Goal: Information Seeking & Learning: Learn about a topic

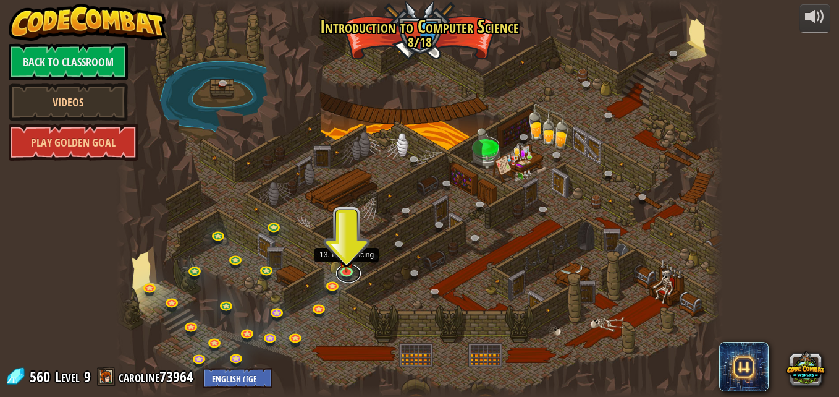
click at [341, 272] on link at bounding box center [348, 273] width 25 height 19
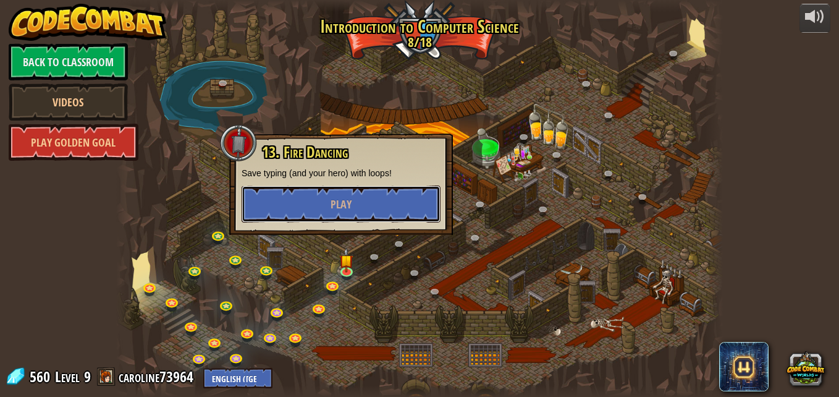
click at [306, 206] on button "Play" at bounding box center [341, 203] width 199 height 37
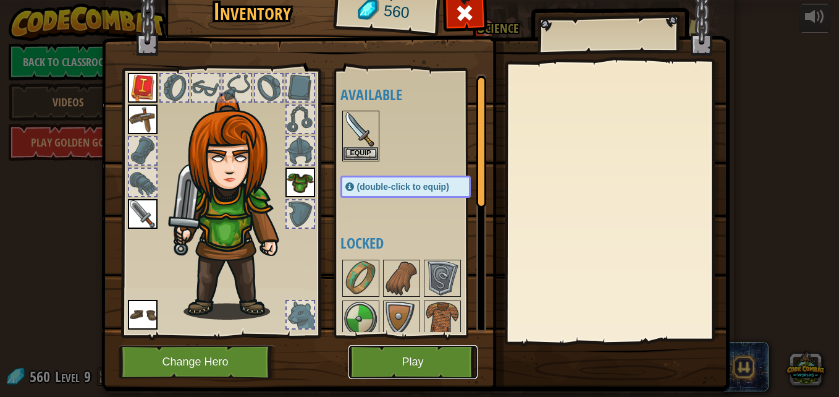
click at [407, 355] on button "Play" at bounding box center [412, 362] width 129 height 34
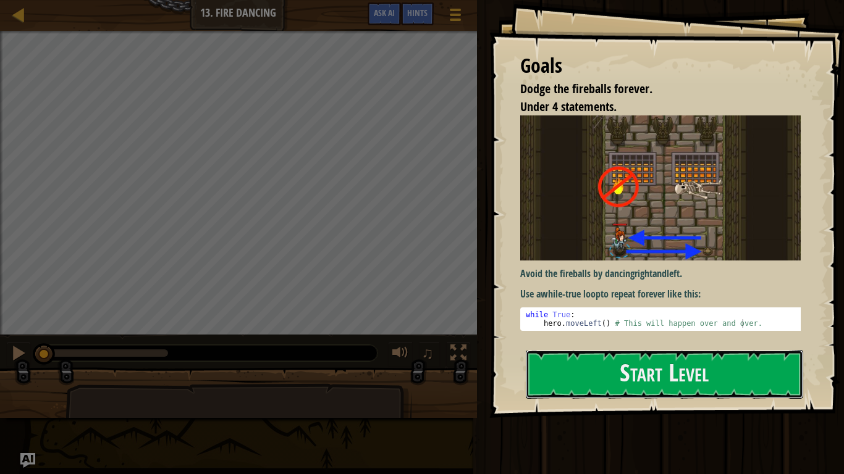
click at [642, 394] on button "Start Level" at bounding box center [664, 374] width 277 height 49
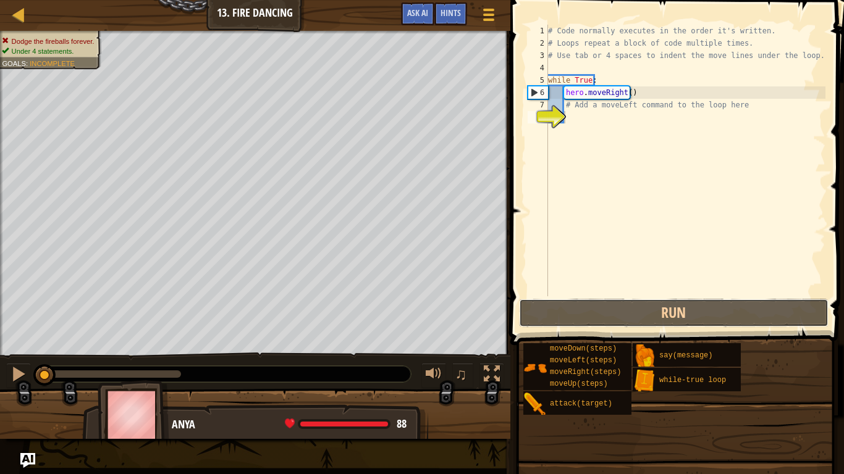
click at [649, 314] on button "Run" at bounding box center [674, 313] width 310 height 28
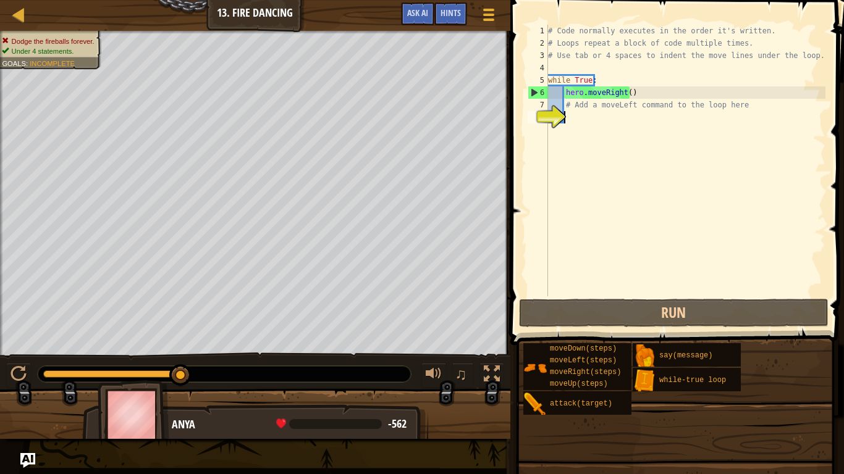
click at [786, 278] on div "# Code normally executes in the order it's written. # Loops repeat a block of c…" at bounding box center [686, 173] width 280 height 297
click at [774, 313] on button "Run" at bounding box center [674, 313] width 310 height 28
click at [739, 272] on div "# Code normally executes in the order it's written. # Loops repeat a block of c…" at bounding box center [686, 173] width 280 height 297
click at [771, 219] on div "# Code normally executes in the order it's written. # Loops repeat a block of c…" at bounding box center [686, 173] width 280 height 297
click at [567, 306] on button "Run" at bounding box center [674, 313] width 310 height 28
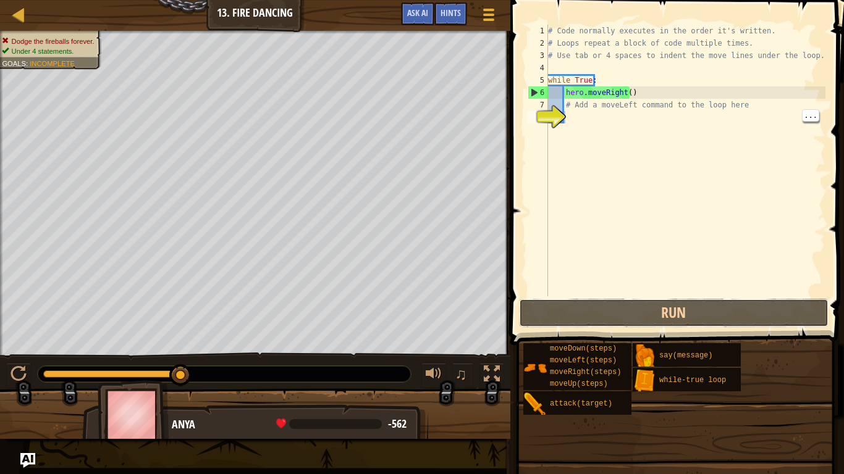
click at [655, 300] on button "Run" at bounding box center [674, 313] width 310 height 28
type textarea "u"
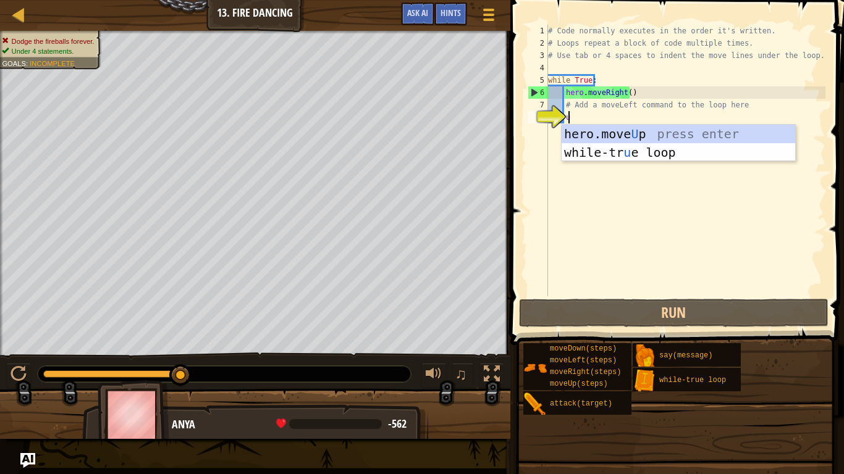
scroll to position [6, 1]
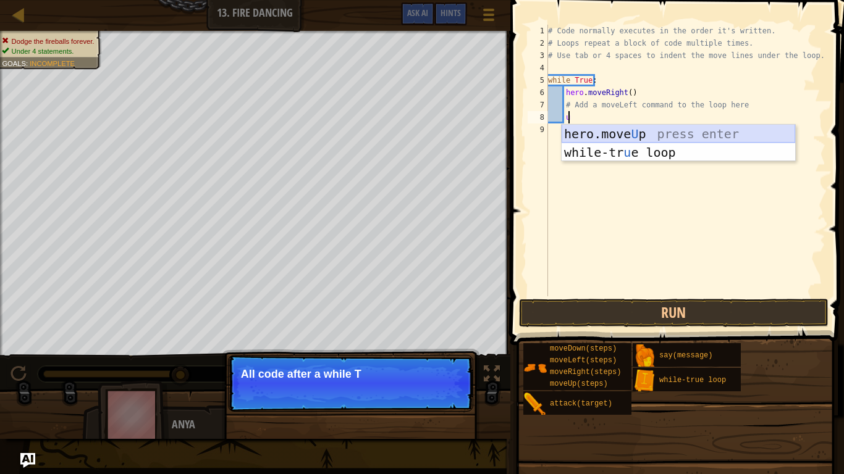
click at [605, 133] on div "hero.move U p press enter while-tr u e loop press enter" at bounding box center [679, 162] width 234 height 74
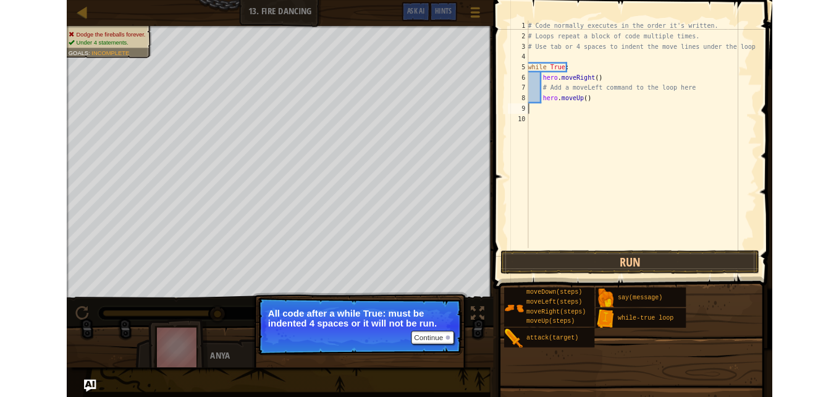
scroll to position [6, 0]
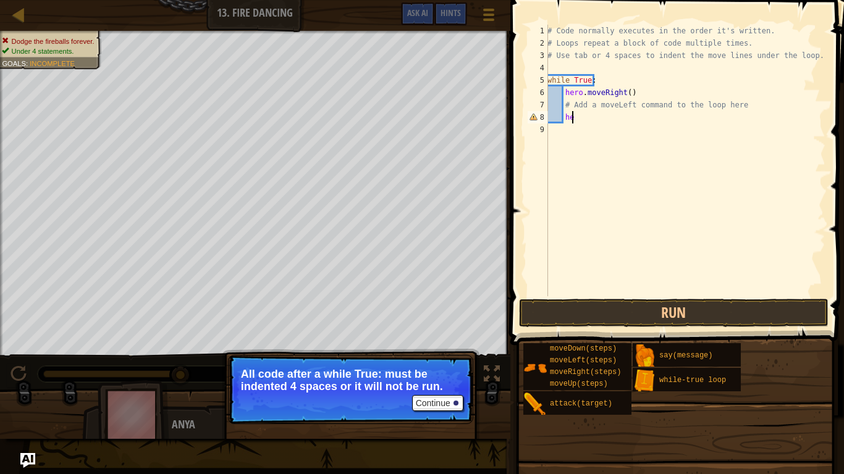
type textarea "h"
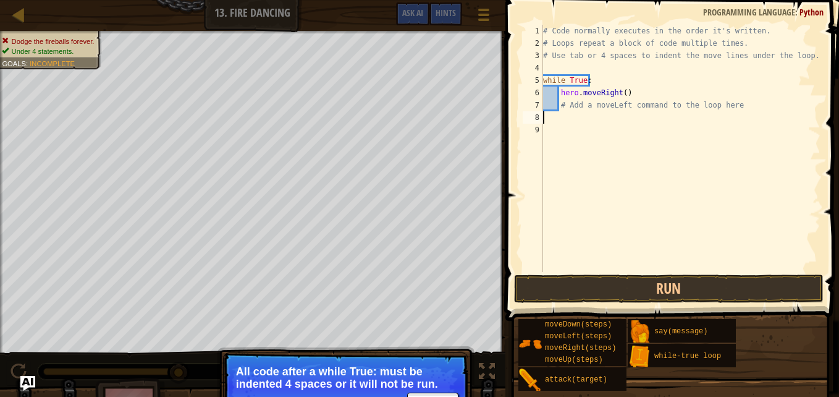
click at [552, 95] on div "# Code normally executes in the order it's written. # Loops repeat a block of c…" at bounding box center [681, 161] width 280 height 272
type textarea "hero.moveRight()"
click at [551, 123] on div "# Code normally executes in the order it's written. # Loops repeat a block of c…" at bounding box center [681, 161] width 280 height 272
click at [547, 94] on div "# Code normally executes in the order it's written. # Loops repeat a block of c…" at bounding box center [681, 161] width 280 height 272
click at [549, 110] on div "# Code normally executes in the order it's written. # Loops repeat a block of c…" at bounding box center [681, 161] width 280 height 272
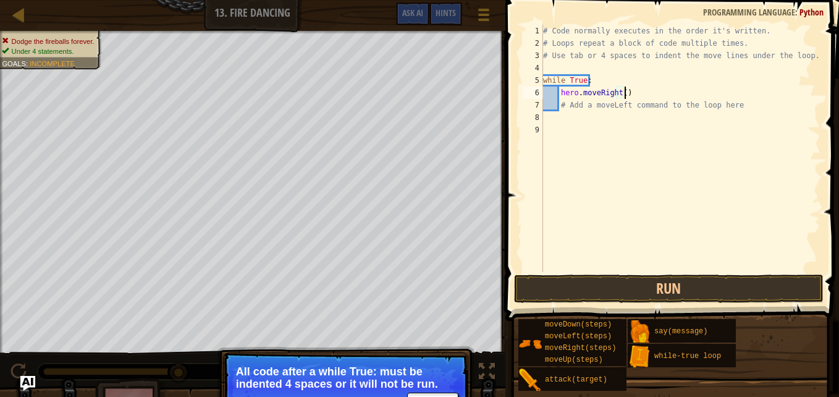
click at [632, 95] on div "# Code normally executes in the order it's written. # Loops repeat a block of c…" at bounding box center [681, 161] width 280 height 272
type textarea "hero.moveRight()"
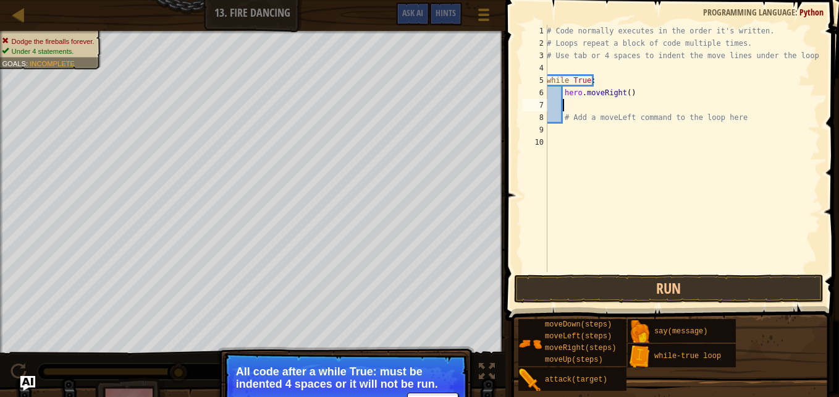
type textarea "h"
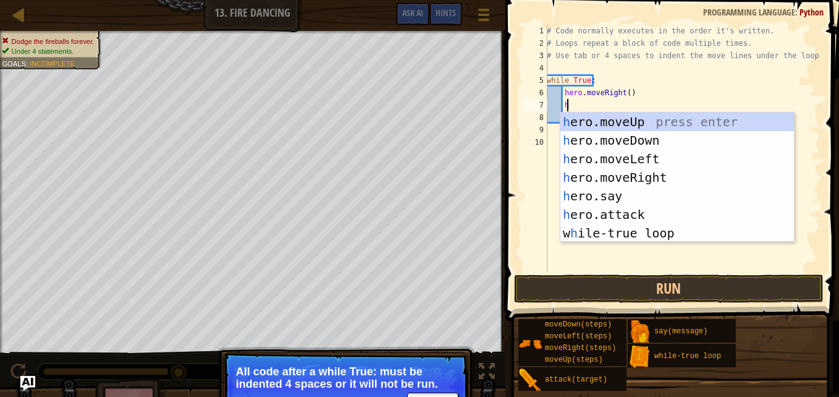
scroll to position [6, 1]
click at [632, 153] on div "h ero.moveUp press enter h ero.moveDown press enter h ero.moveLeft press enter …" at bounding box center [677, 195] width 234 height 167
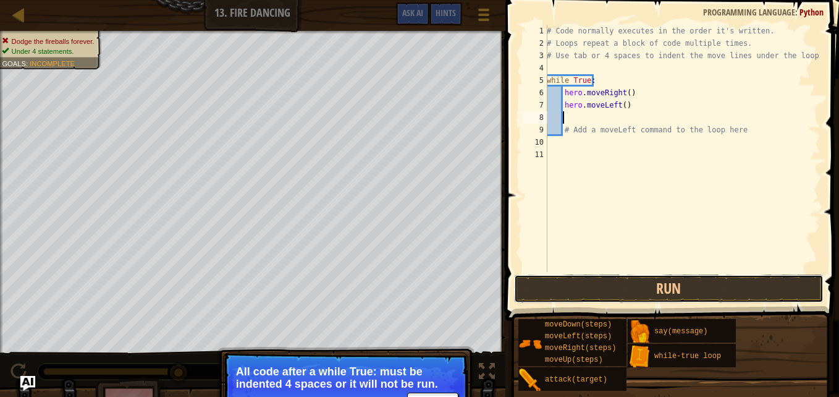
click at [664, 285] on button "Run" at bounding box center [669, 288] width 310 height 28
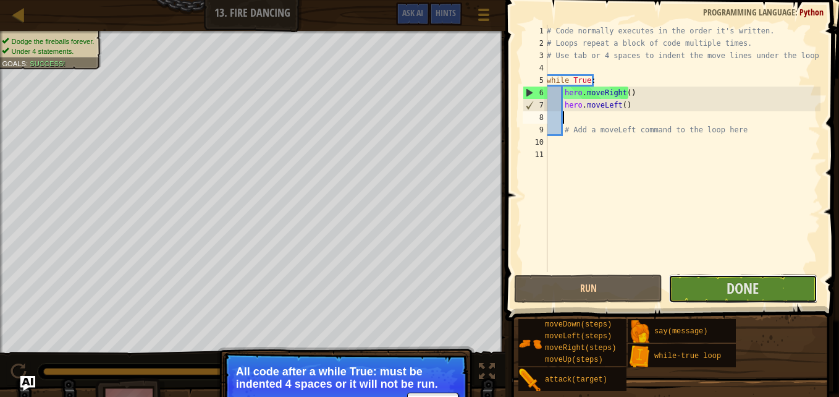
click at [759, 285] on span "Done" at bounding box center [743, 288] width 32 height 20
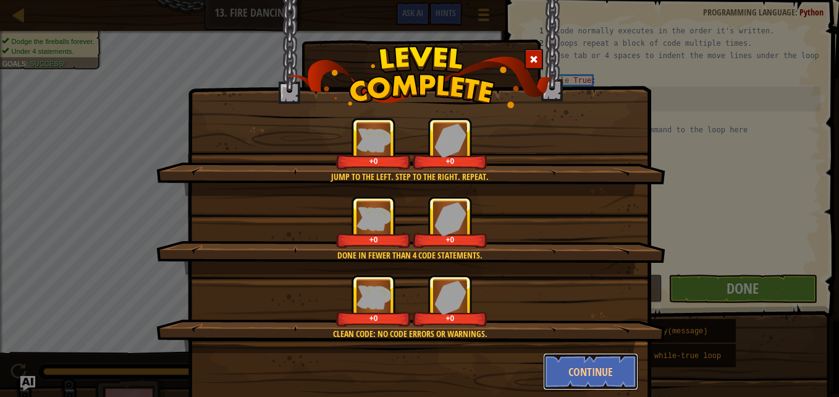
click at [609, 368] on button "Continue" at bounding box center [591, 371] width 96 height 37
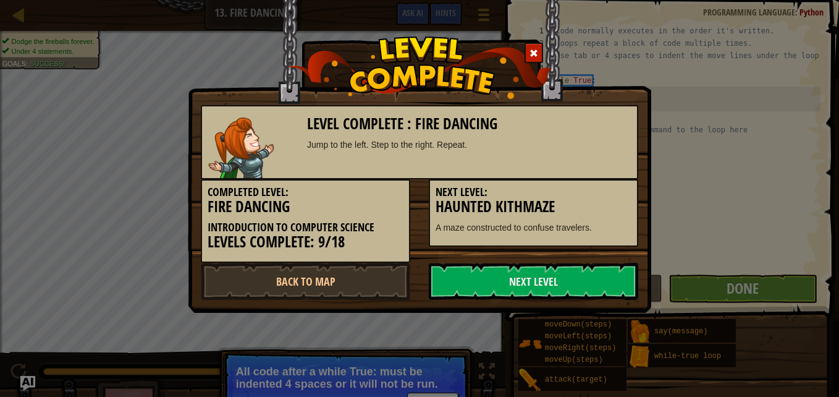
click at [606, 284] on link "Next Level" at bounding box center [533, 281] width 209 height 37
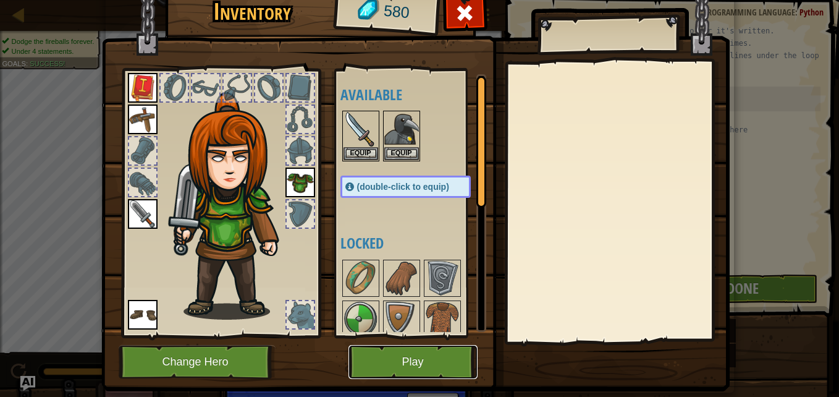
click at [437, 375] on button "Play" at bounding box center [412, 362] width 129 height 34
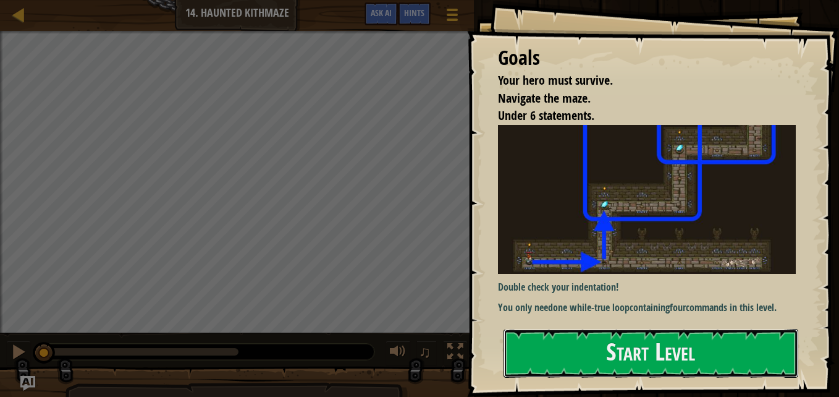
click at [741, 352] on button "Start Level" at bounding box center [650, 353] width 295 height 49
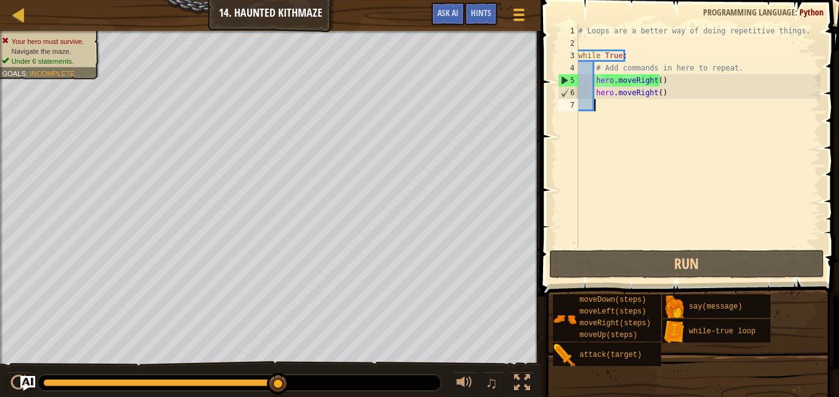
click at [656, 78] on div "# Loops are a better way of doing repetitive things. while True : # Add command…" at bounding box center [698, 148] width 245 height 247
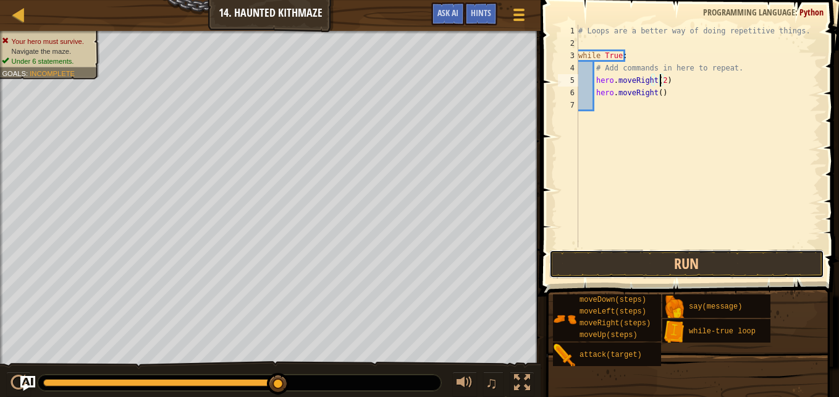
click at [775, 266] on button "Run" at bounding box center [686, 264] width 275 height 28
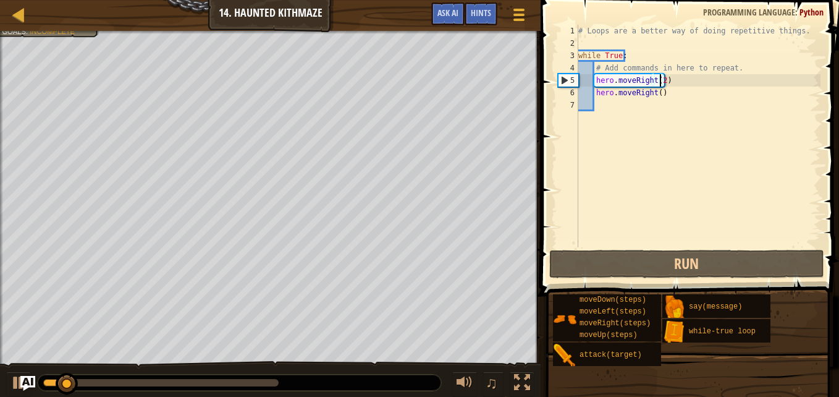
click at [690, 95] on div "# Loops are a better way of doing repetitive things. while True : # Add command…" at bounding box center [698, 148] width 245 height 247
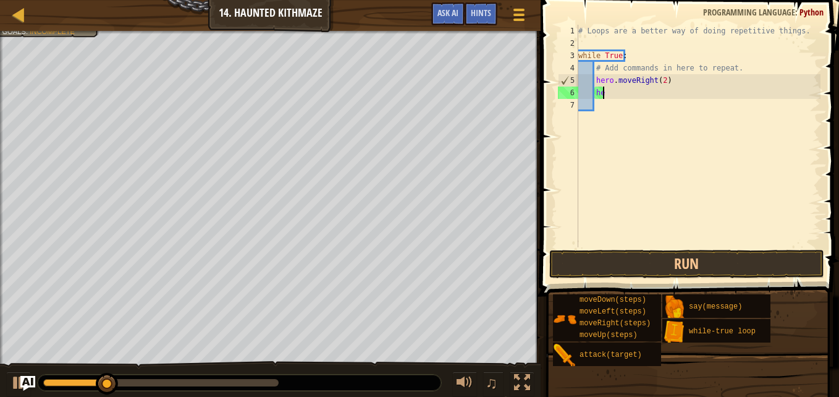
type textarea "h"
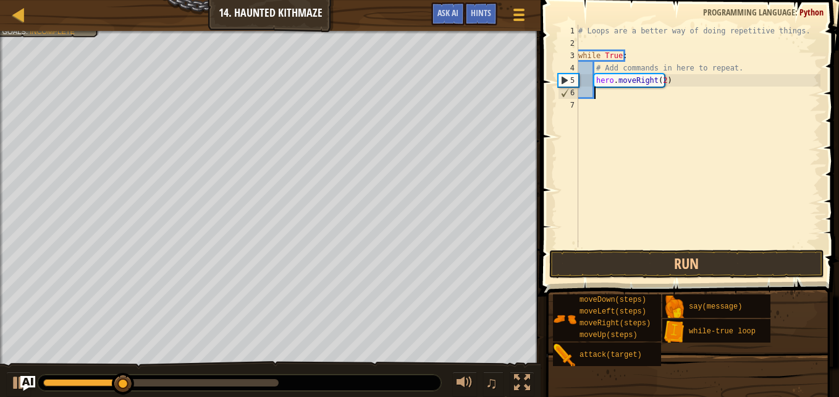
scroll to position [6, 1]
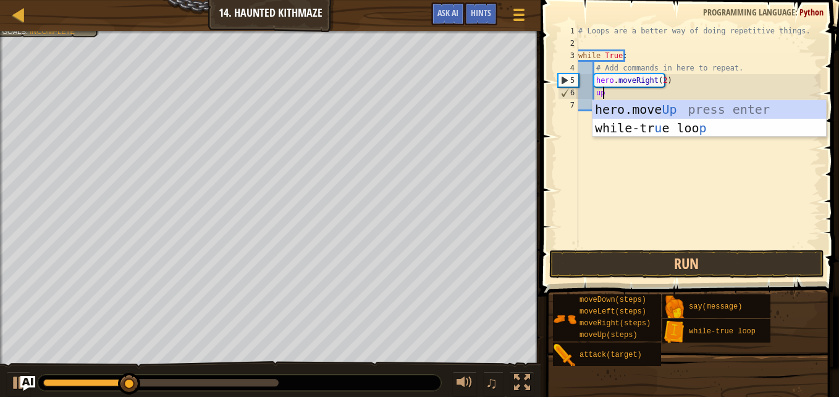
type textarea "up"
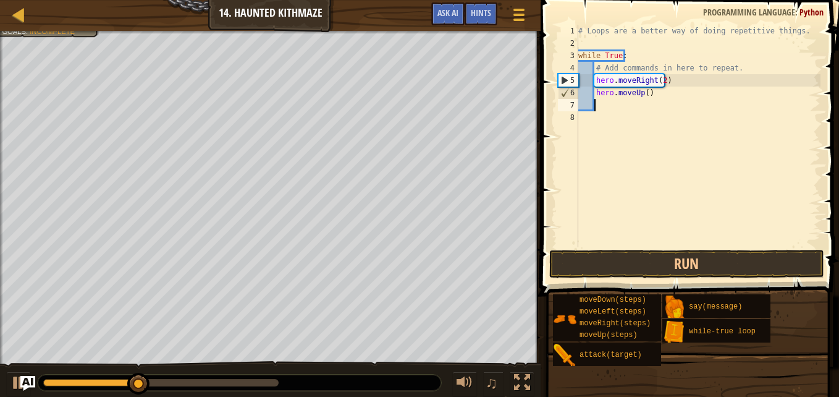
scroll to position [6, 1]
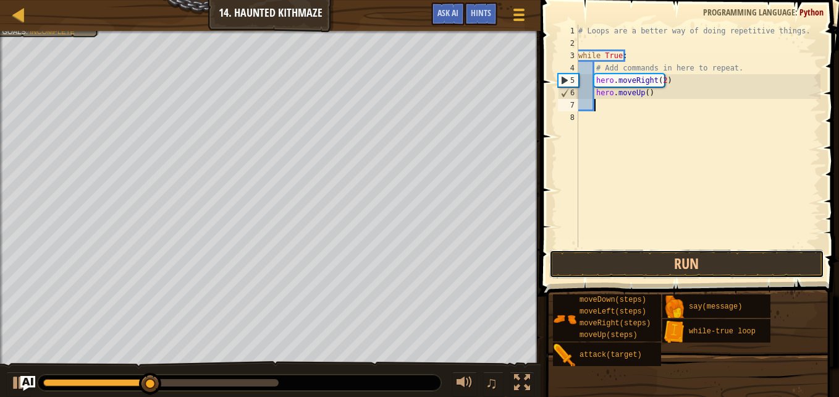
click at [773, 256] on button "Run" at bounding box center [686, 264] width 275 height 28
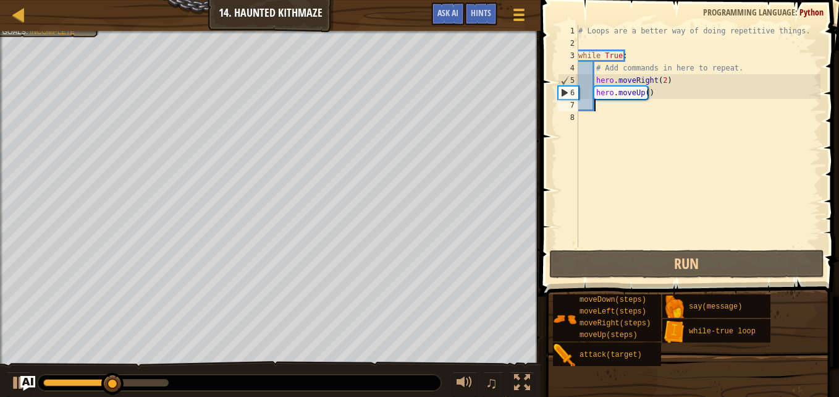
click at [646, 90] on div "# Loops are a better way of doing repetitive things. while True : # Add command…" at bounding box center [698, 148] width 245 height 247
click at [646, 98] on div "# Loops are a better way of doing repetitive things. while True : # Add command…" at bounding box center [698, 148] width 245 height 247
click at [646, 93] on div "# Loops are a better way of doing repetitive things. while True : # Add command…" at bounding box center [698, 148] width 245 height 247
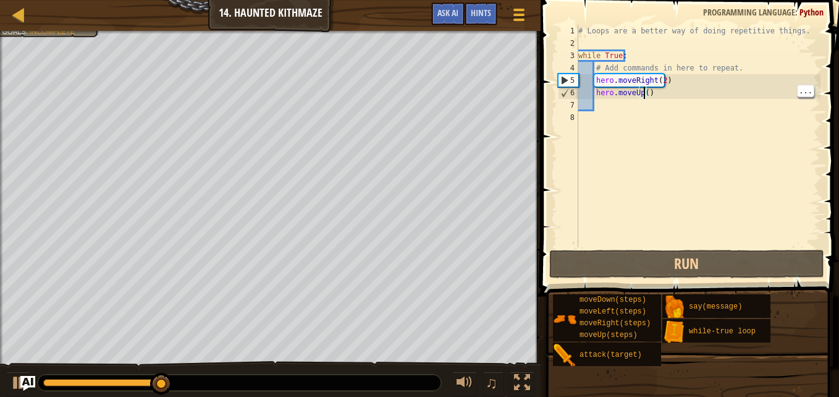
type textarea "hero.moveUp(2)"
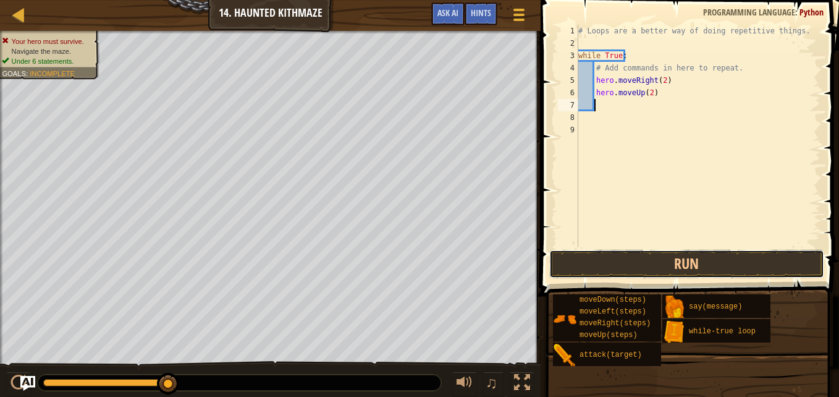
click at [799, 263] on button "Run" at bounding box center [686, 264] width 275 height 28
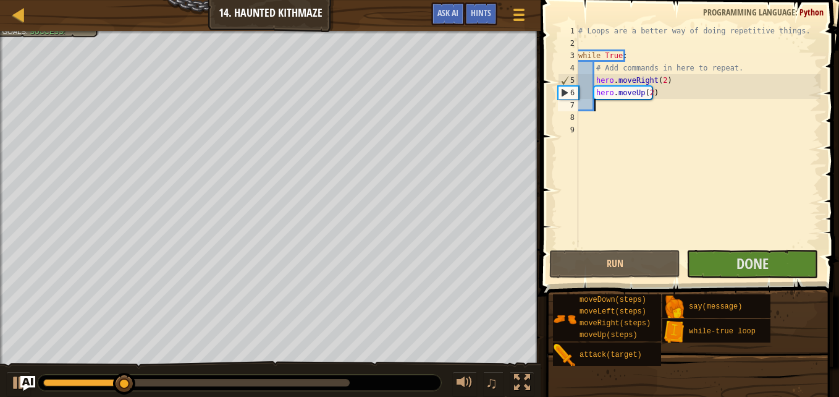
click at [748, 229] on div "# Loops are a better way of doing repetitive things. while True : # Add command…" at bounding box center [698, 148] width 245 height 247
click at [743, 252] on button "Done" at bounding box center [751, 264] width 131 height 28
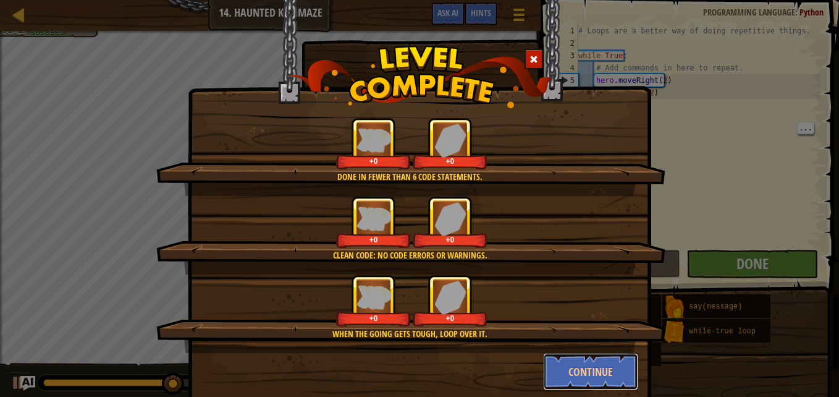
click at [610, 374] on button "Continue" at bounding box center [591, 371] width 96 height 37
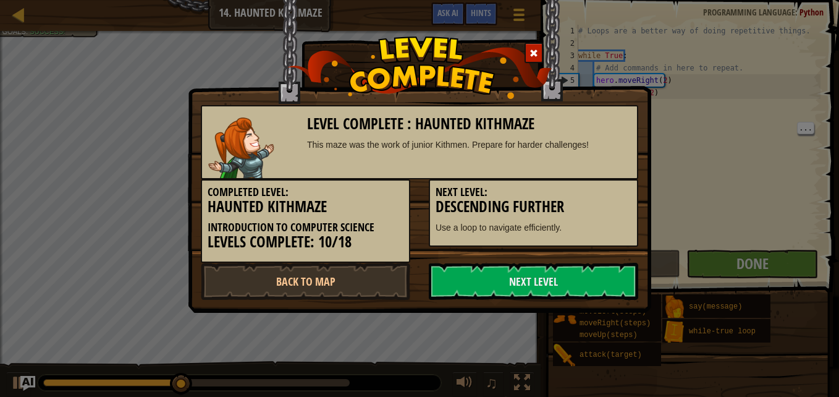
click at [605, 293] on link "Next Level" at bounding box center [533, 281] width 209 height 37
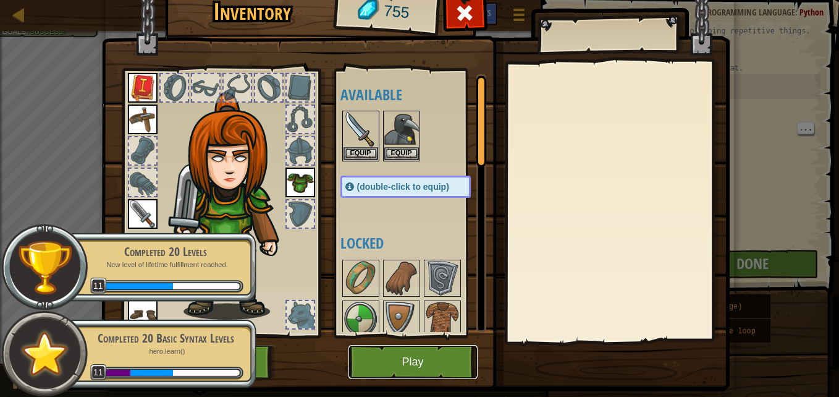
click at [412, 345] on button "Play" at bounding box center [412, 362] width 129 height 34
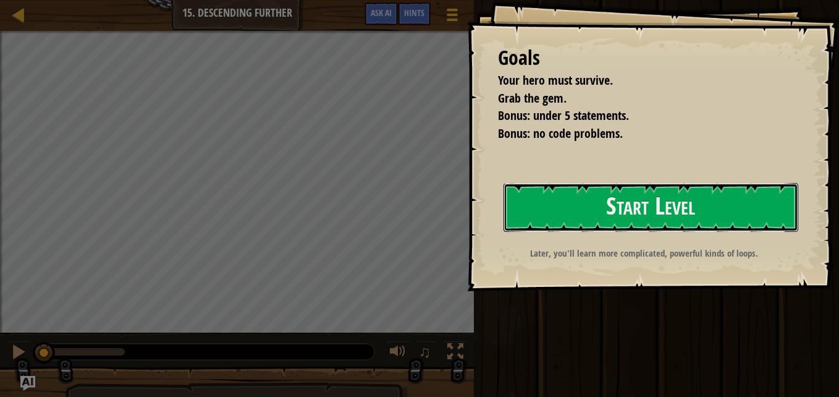
click at [611, 203] on button "Start Level" at bounding box center [650, 207] width 295 height 49
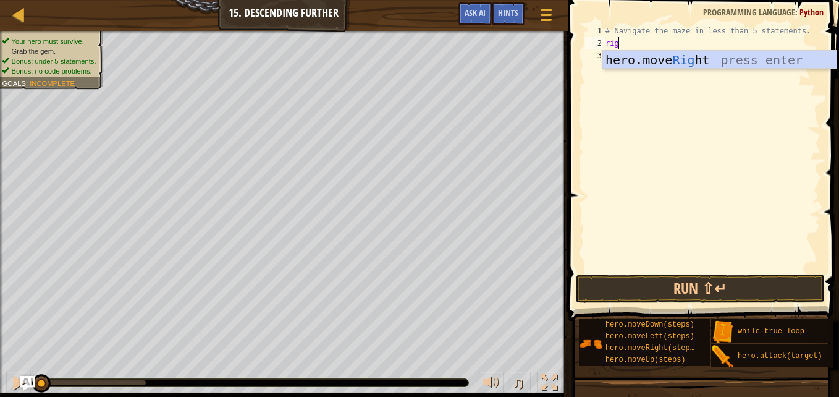
scroll to position [6, 1]
type textarea "right"
click at [773, 56] on div "hero.move Right press enter" at bounding box center [720, 79] width 234 height 56
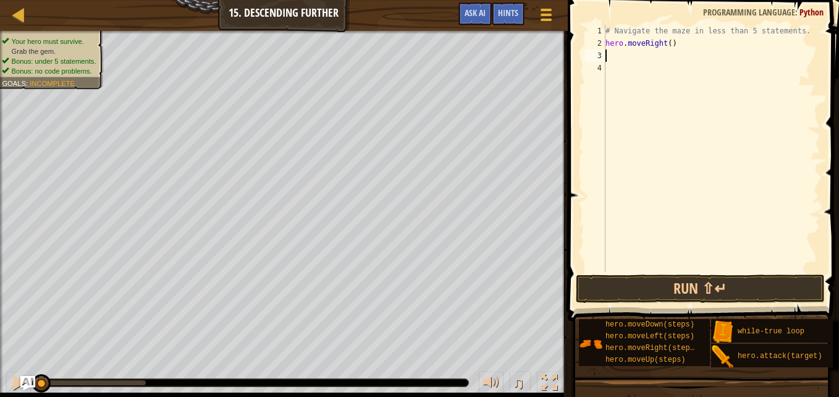
scroll to position [6, 0]
click at [670, 42] on div "# Navigate the maze in less than 5 statements. hero . moveRight ( )" at bounding box center [711, 161] width 217 height 272
click at [667, 41] on div "# Navigate the maze in less than 5 statements. hero . moveRight ( )" at bounding box center [711, 161] width 217 height 272
type textarea "hero.moveRight(2)"
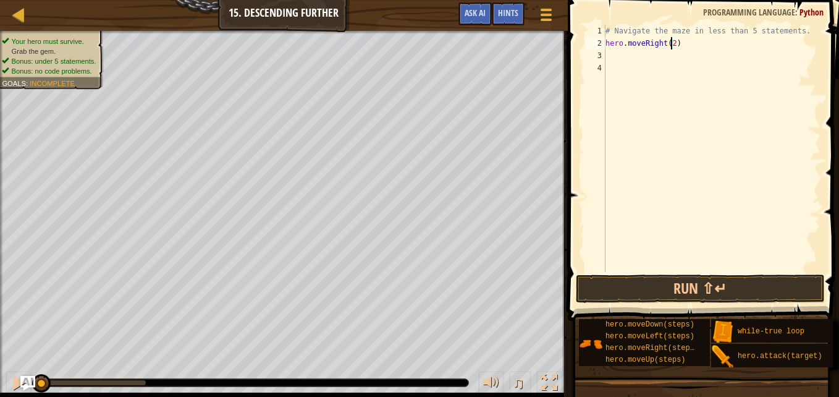
click at [613, 63] on div "# Navigate the maze in less than 5 statements. hero . moveRight ( 2 )" at bounding box center [711, 161] width 217 height 272
click at [612, 56] on div "# Navigate the maze in less than 5 statements. hero . moveRight ( 2 )" at bounding box center [711, 161] width 217 height 272
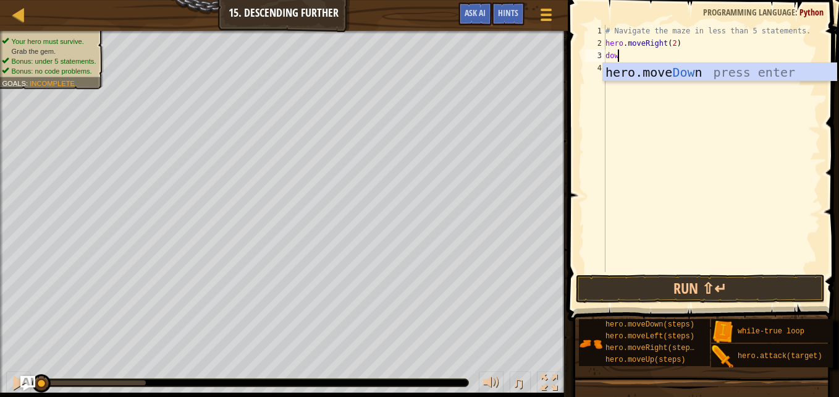
type textarea "down"
click at [781, 72] on div "hero.move Down press enter" at bounding box center [720, 91] width 234 height 56
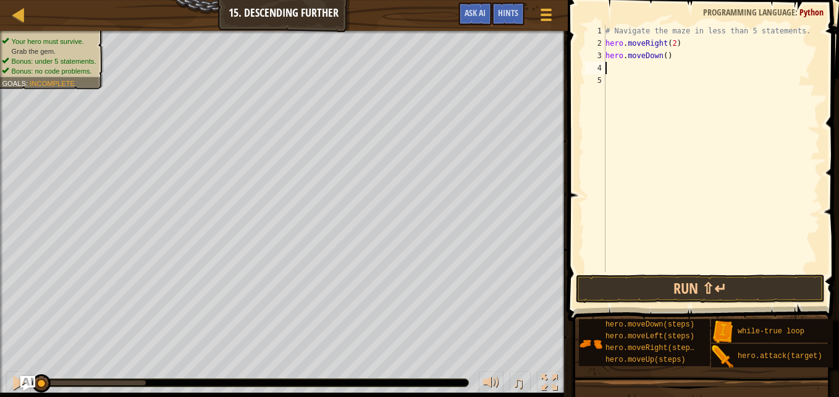
scroll to position [6, 0]
click at [730, 271] on div "# Navigate the maze in less than 5 statements. hero . moveRight ( 2 ) hero . mo…" at bounding box center [711, 161] width 217 height 272
click at [731, 292] on button "Run ⇧↵" at bounding box center [700, 288] width 249 height 28
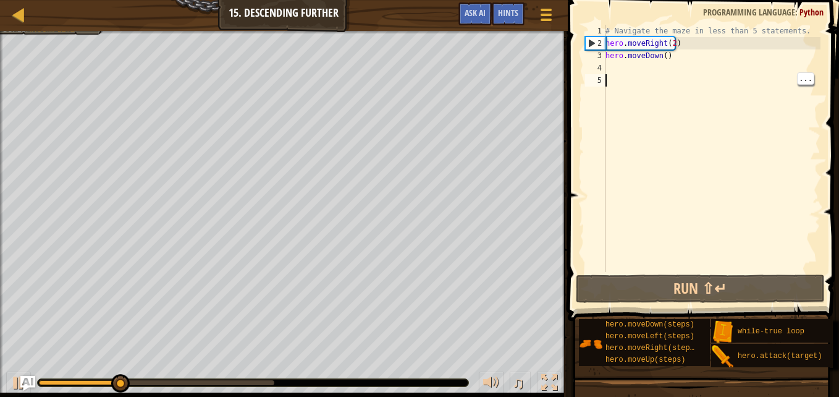
click at [756, 334] on span "while-true loop" at bounding box center [771, 331] width 67 height 9
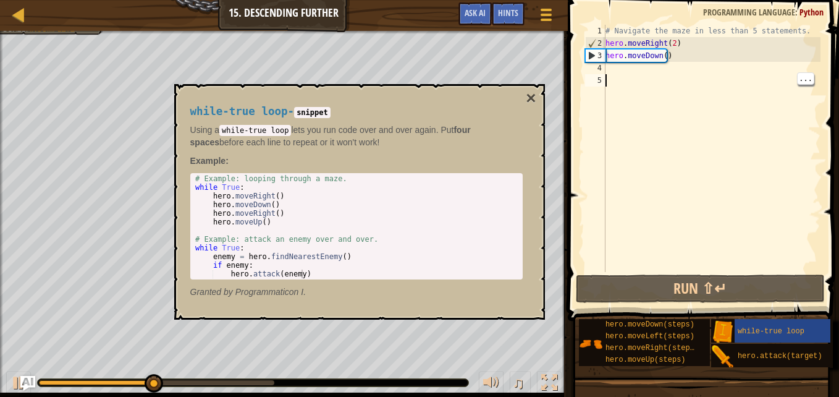
click at [717, 171] on div "# Navigate the maze in less than 5 statements. hero . moveRight ( 2 ) hero . mo…" at bounding box center [711, 161] width 217 height 272
click at [683, 40] on div "# Navigate the maze in less than 5 statements. hero . moveRight ( 2 ) hero . mo…" at bounding box center [711, 161] width 217 height 272
type textarea "hero.moveRight(2)"
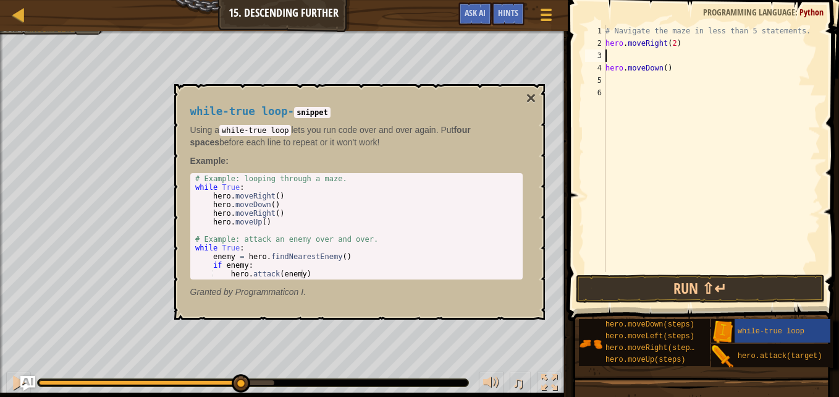
click at [695, 46] on div "# Navigate the maze in less than 5 statements. hero . moveRight ( 2 ) hero . mo…" at bounding box center [711, 161] width 217 height 272
type textarea "hero.moveRight(2)"
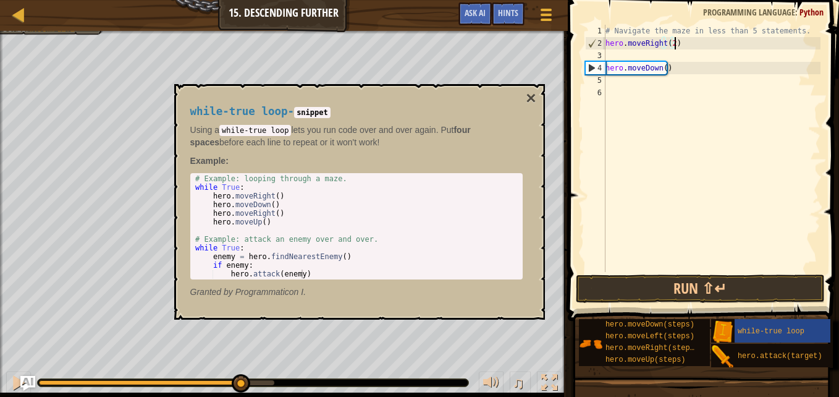
click at [610, 53] on div "# Navigate the maze in less than 5 statements. hero . moveRight ( 2 ) hero . mo…" at bounding box center [711, 161] width 217 height 272
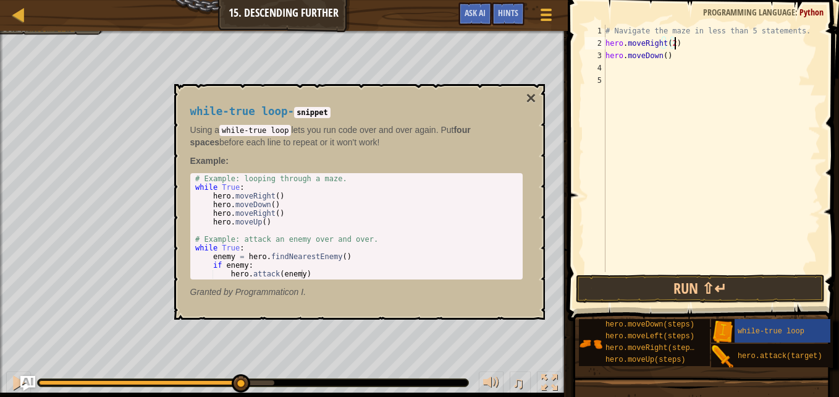
click at [793, 30] on div "# Navigate the maze in less than 5 statements. hero . moveRight ( 2 ) hero . mo…" at bounding box center [711, 161] width 217 height 272
type textarea "# Navigate the maze in less than 5 statements."
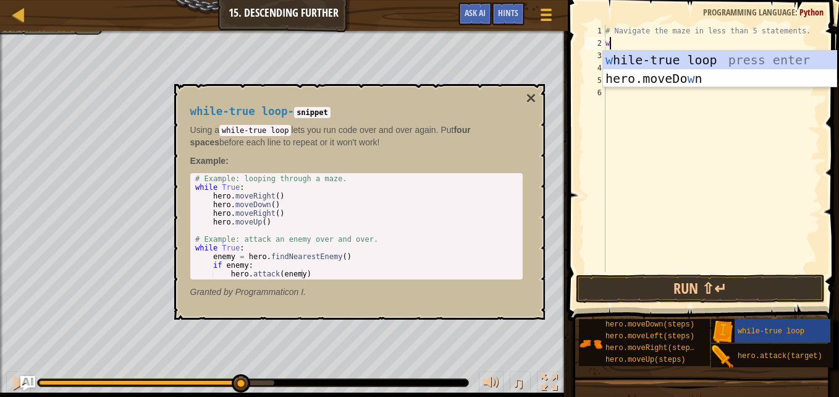
type textarea "wh"
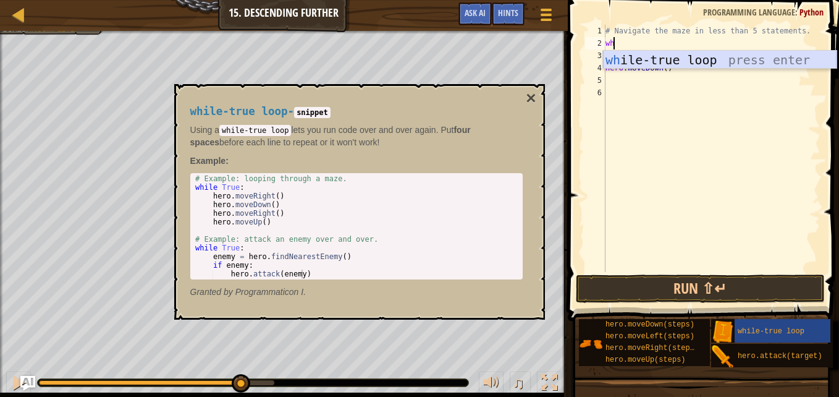
click at [715, 60] on div "wh ile-true loop press enter" at bounding box center [720, 79] width 234 height 56
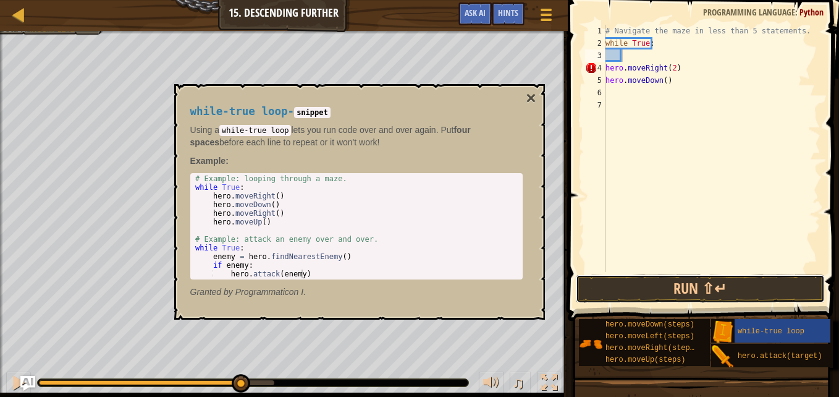
click at [673, 283] on button "Run ⇧↵" at bounding box center [700, 288] width 249 height 28
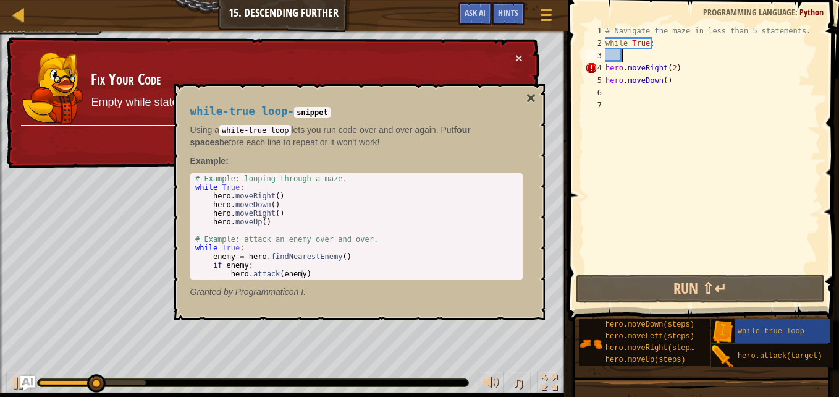
click at [744, 98] on div "# Navigate the maze in less than 5 statements. while True : hero . moveRight ( …" at bounding box center [711, 161] width 217 height 272
click at [529, 96] on button "×" at bounding box center [531, 98] width 10 height 17
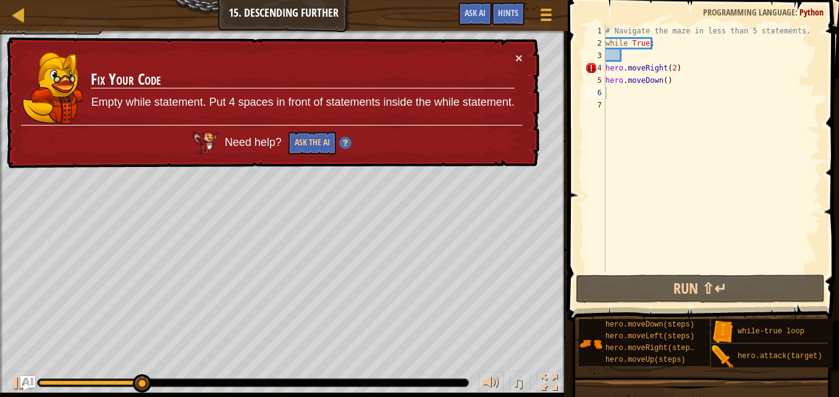
click at [607, 65] on div "# Navigate the maze in less than 5 statements. while True : hero . moveRight ( …" at bounding box center [711, 161] width 217 height 272
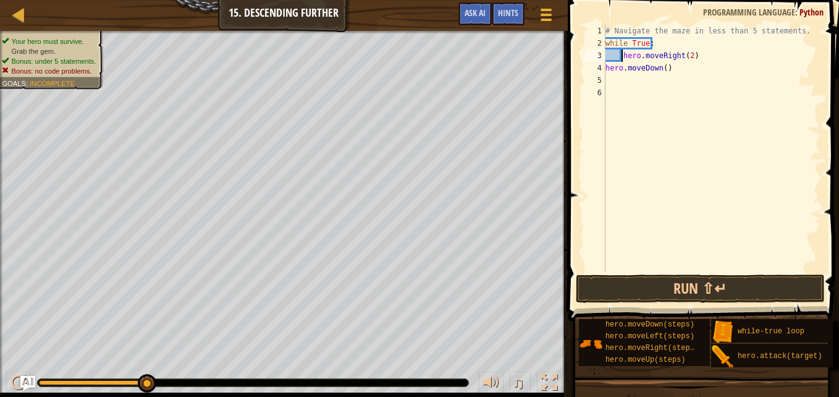
click at [605, 65] on div "# Navigate the maze in less than 5 statements. while True : hero . moveRight ( …" at bounding box center [711, 161] width 217 height 272
type textarea "hero.moveDown()"
click at [664, 289] on button "Run ⇧↵" at bounding box center [700, 288] width 249 height 28
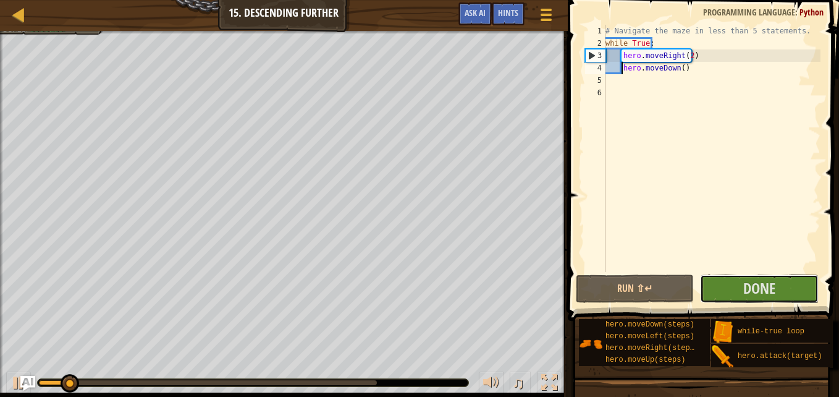
click at [767, 293] on span "Done" at bounding box center [759, 288] width 32 height 20
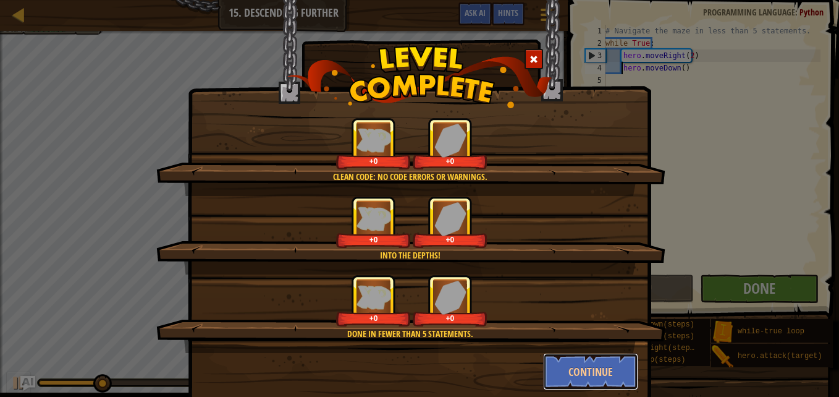
click at [598, 368] on button "Continue" at bounding box center [591, 371] width 96 height 37
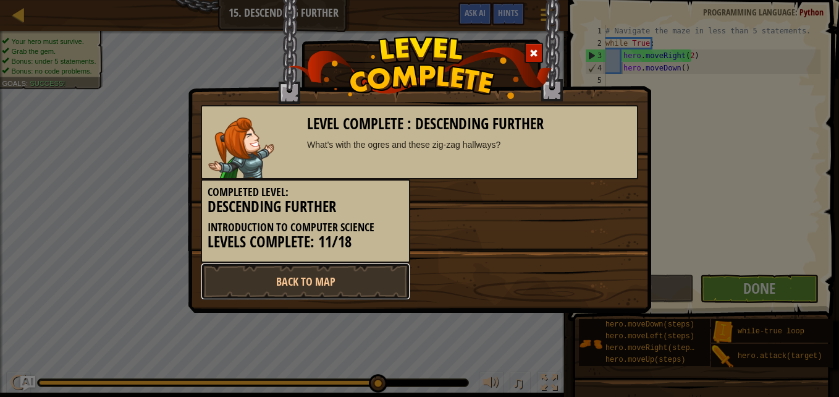
click at [255, 284] on link "Back to Map" at bounding box center [305, 281] width 209 height 37
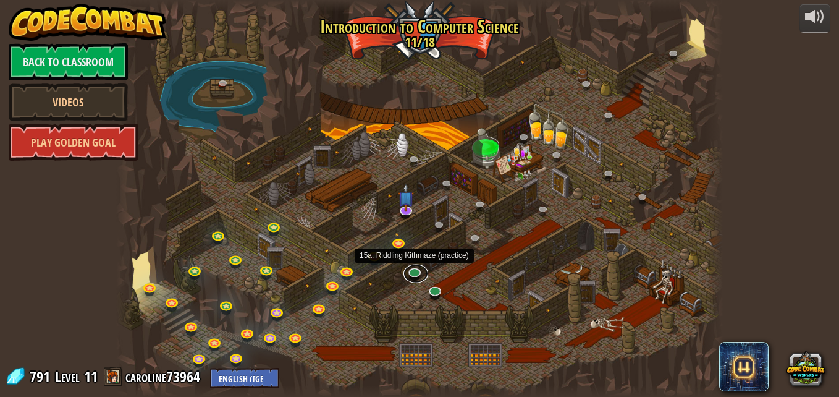
click at [417, 274] on link at bounding box center [415, 273] width 25 height 19
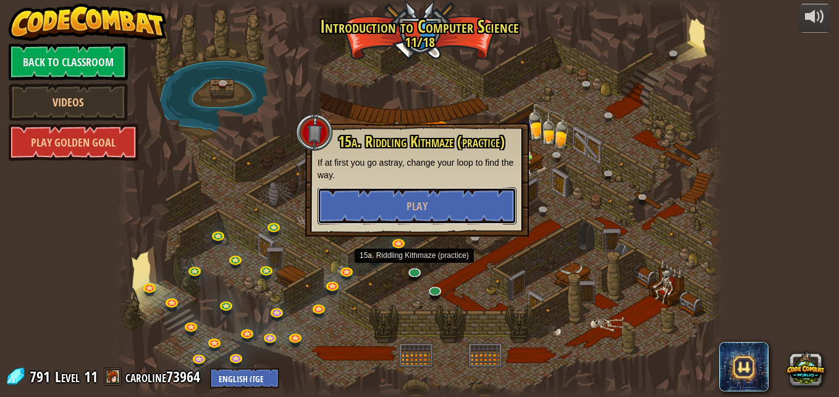
click at [413, 203] on span "Play" at bounding box center [417, 205] width 21 height 15
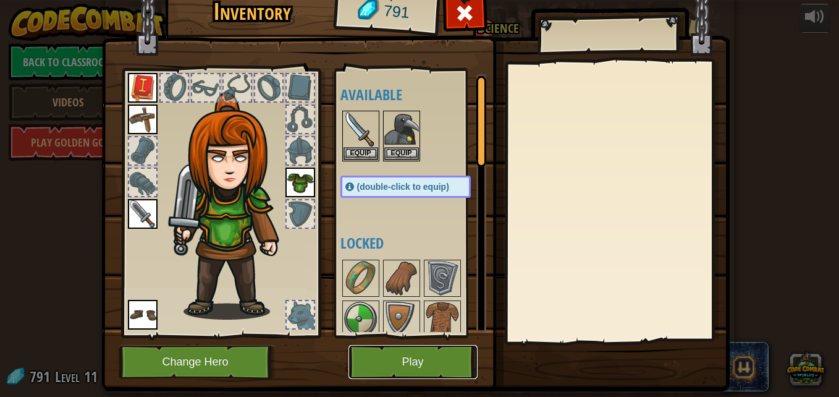
click at [408, 360] on button "Play" at bounding box center [412, 362] width 129 height 34
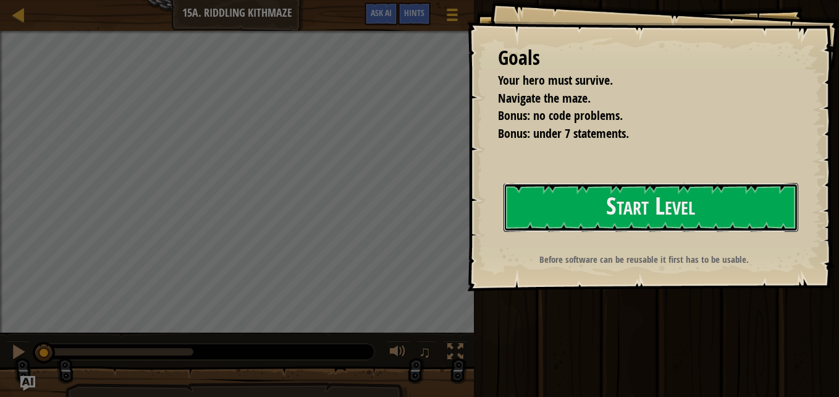
click at [718, 195] on button "Start Level" at bounding box center [650, 207] width 295 height 49
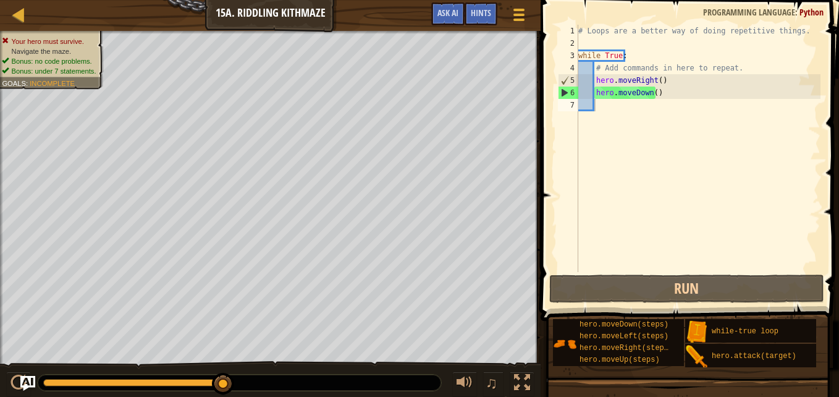
click at [688, 127] on div "# Loops are a better way of doing repetitive things. while True : # Add command…" at bounding box center [698, 161] width 245 height 272
click at [670, 81] on div "# Loops are a better way of doing repetitive things. while True : # Add command…" at bounding box center [698, 161] width 245 height 272
type textarea "hero.moveRight()"
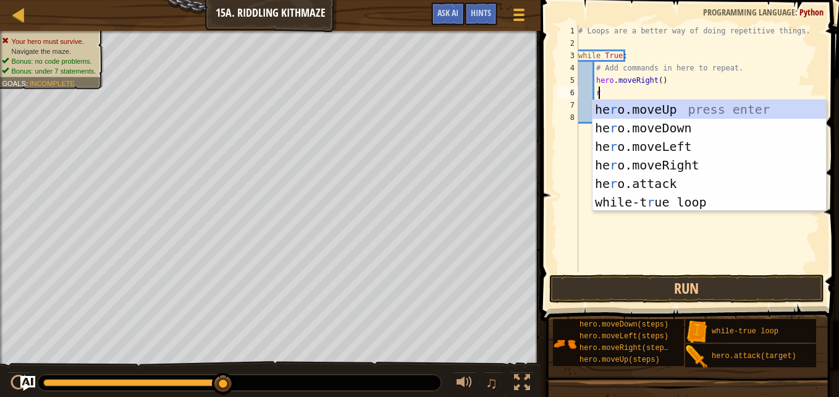
scroll to position [6, 1]
type textarea "ri"
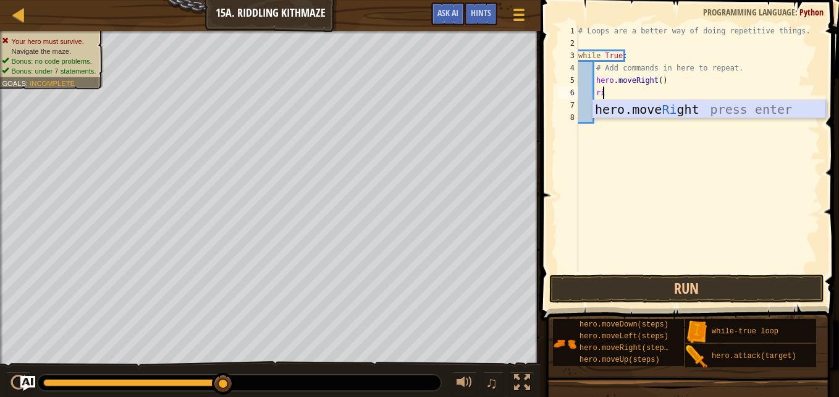
click at [618, 119] on div "# Loops are a better way of doing repetitive things. while True : # Add command…" at bounding box center [698, 161] width 245 height 272
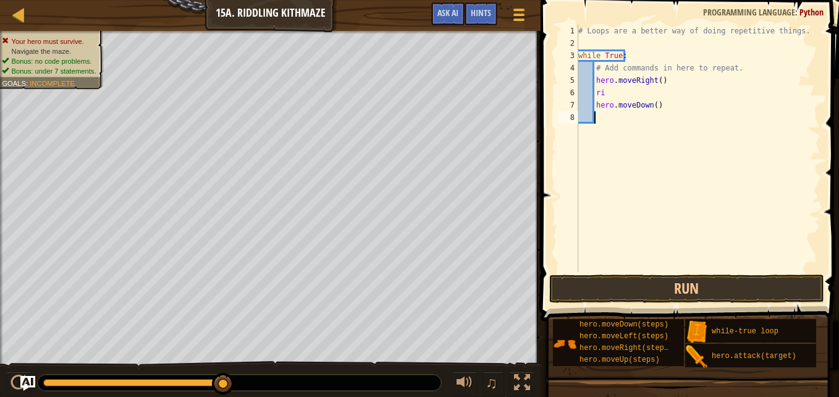
scroll to position [6, 1]
click at [605, 93] on div "# Loops are a better way of doing repetitive things. while True : # Add command…" at bounding box center [698, 161] width 245 height 272
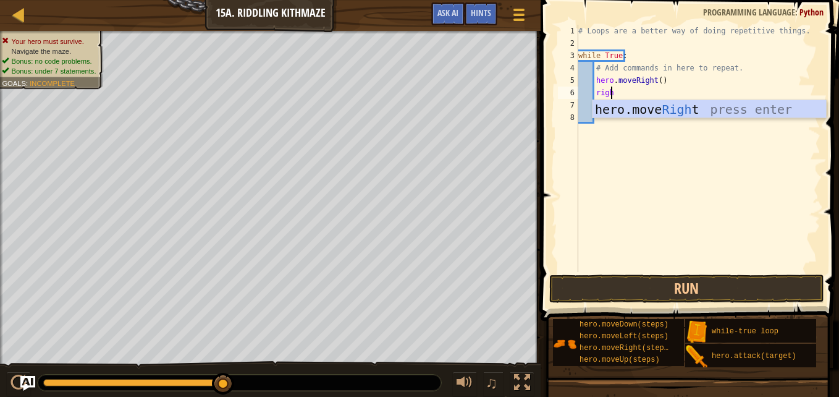
type textarea "right"
click at [662, 106] on div "hero.move Right press enter" at bounding box center [709, 128] width 234 height 56
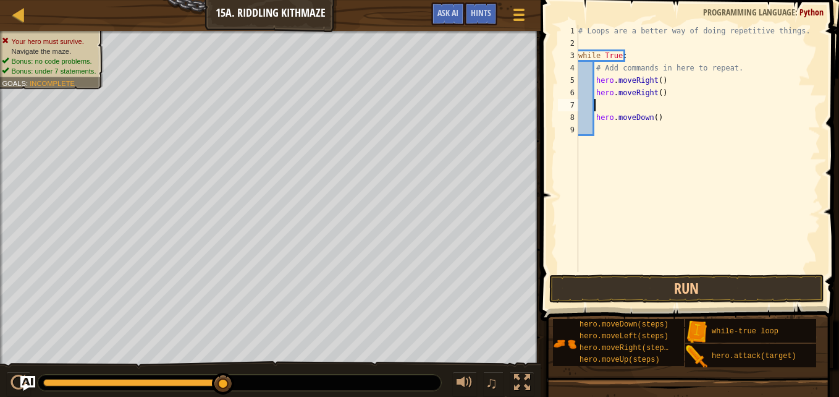
scroll to position [6, 1]
click at [656, 94] on div "# Loops are a better way of doing repetitive things. while True : # Add command…" at bounding box center [698, 161] width 245 height 272
type textarea "hero.moveRight()"
click at [604, 107] on div "# Loops are a better way of doing repetitive things. while True : # Add command…" at bounding box center [698, 161] width 245 height 272
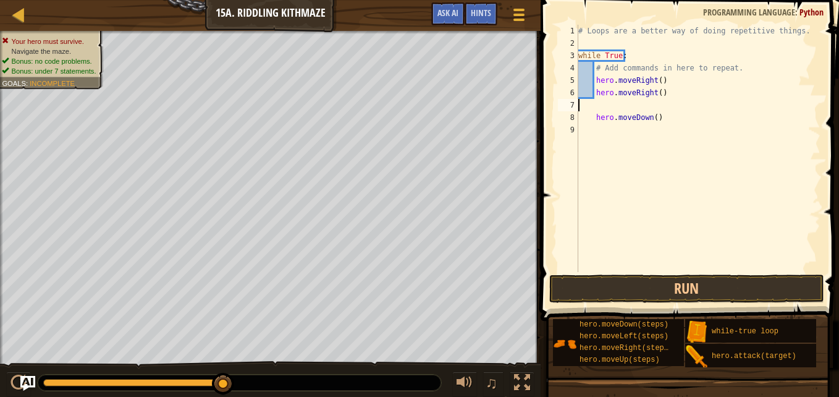
click at [615, 106] on div "# Loops are a better way of doing repetitive things. while True : # Add command…" at bounding box center [698, 161] width 245 height 272
click at [592, 118] on div "# Loops are a better way of doing repetitive things. while True : # Add command…" at bounding box center [698, 161] width 245 height 272
click at [655, 89] on div "# Loops are a better way of doing repetitive things. while True : # Add command…" at bounding box center [698, 161] width 245 height 272
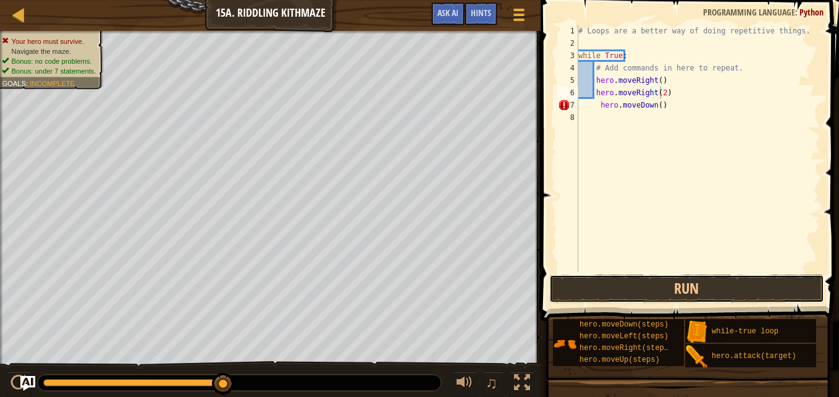
click at [655, 280] on button "Run" at bounding box center [686, 288] width 275 height 28
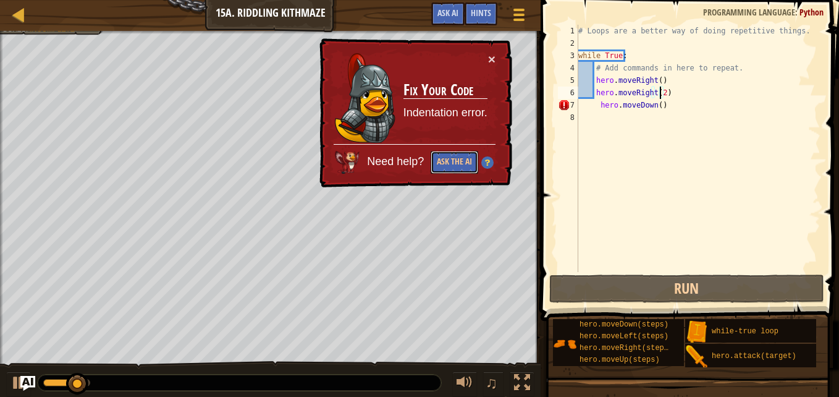
click at [451, 172] on button "Ask the AI" at bounding box center [455, 162] width 48 height 23
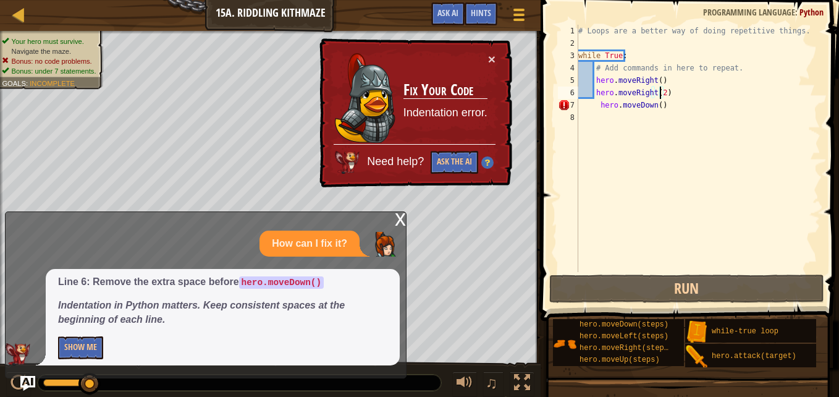
click at [598, 105] on div "# Loops are a better way of doing repetitive things. while True : # Add command…" at bounding box center [698, 161] width 245 height 272
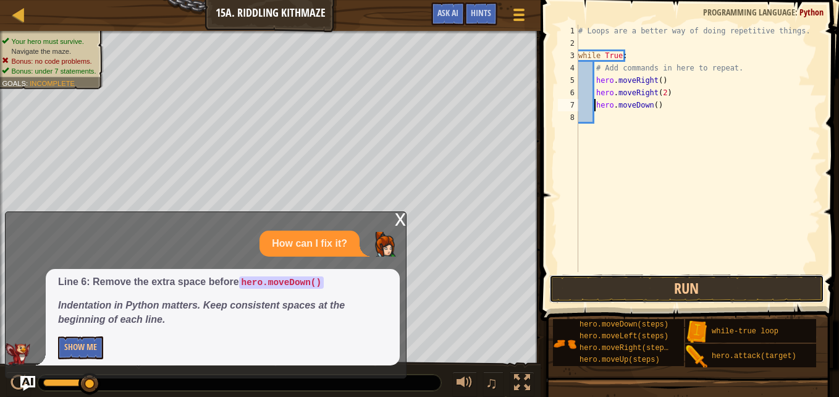
click at [628, 282] on button "Run" at bounding box center [686, 288] width 275 height 28
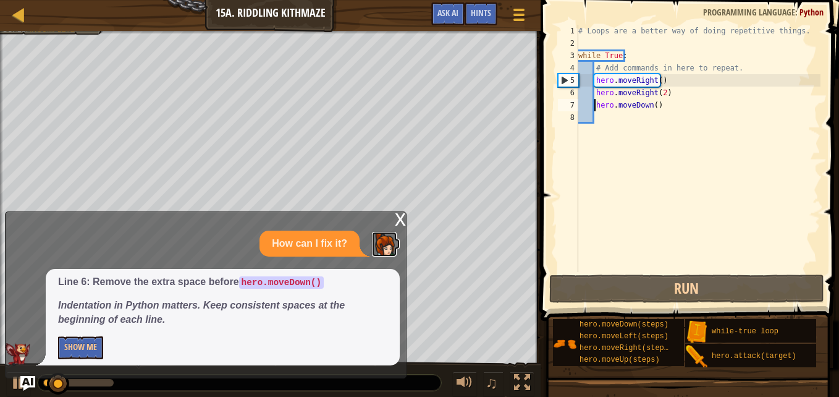
click at [389, 232] on img at bounding box center [384, 244] width 25 height 25
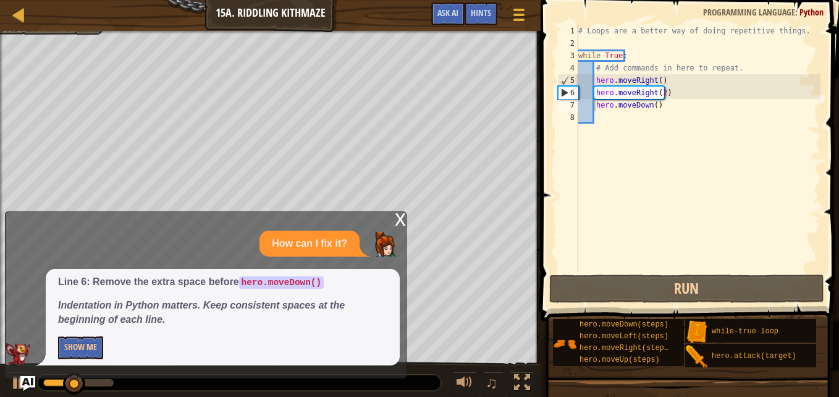
click at [399, 221] on div "x" at bounding box center [400, 218] width 11 height 12
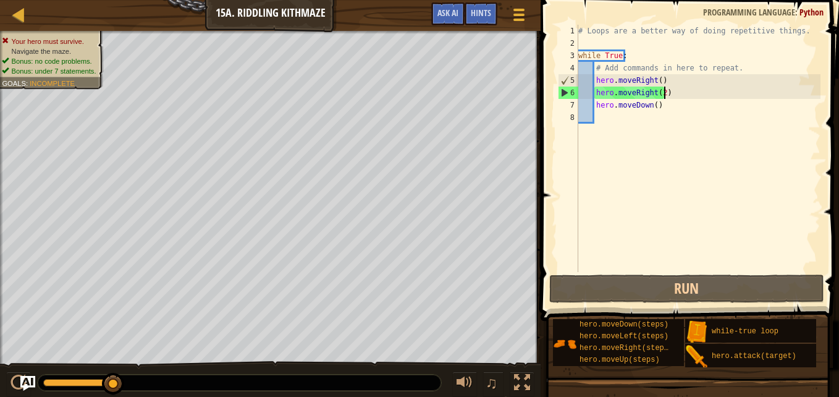
click at [663, 93] on div "# Loops are a better way of doing repetitive things. while True : # Add command…" at bounding box center [698, 161] width 245 height 272
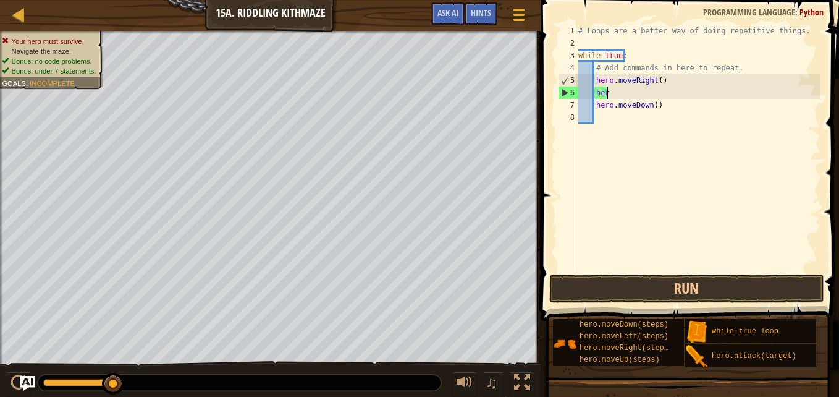
type textarea "h"
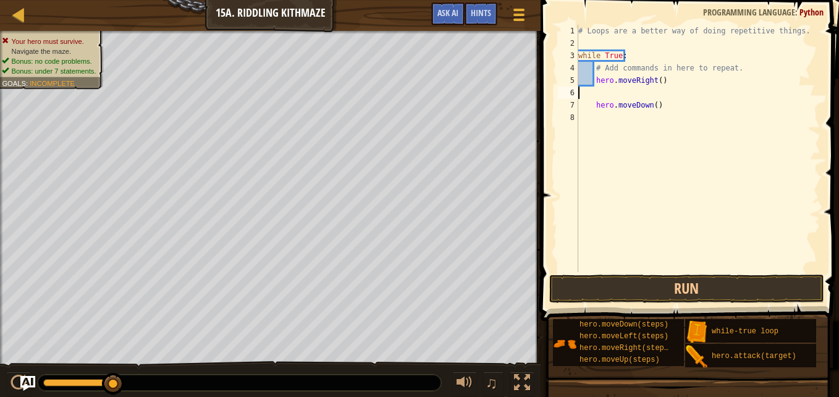
scroll to position [6, 0]
type textarea "hero.moveRight()"
click at [604, 106] on div "# Loops are a better way of doing repetitive things. while True : # Add command…" at bounding box center [698, 161] width 245 height 272
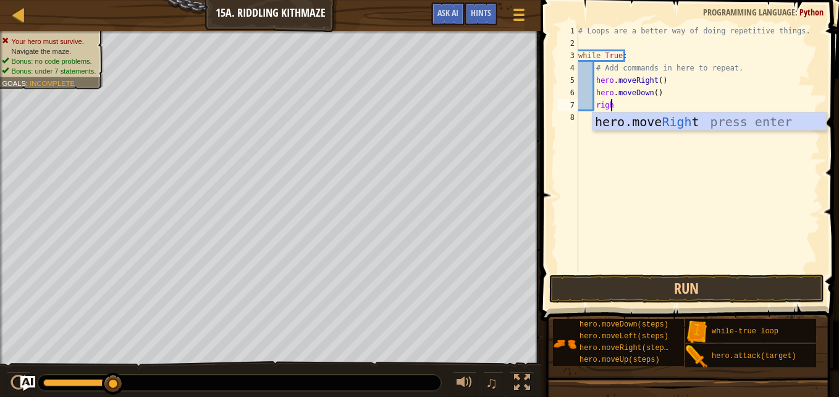
type textarea "right"
click at [667, 123] on div "hero.move Right press enter" at bounding box center [709, 140] width 234 height 56
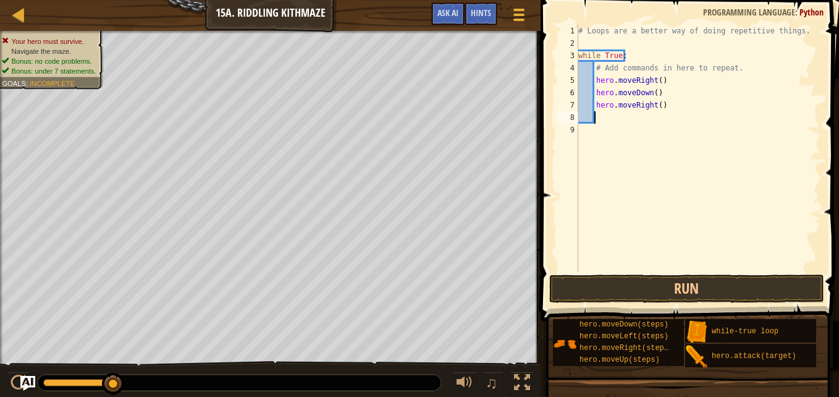
scroll to position [6, 1]
click at [653, 104] on div "# Loops are a better way of doing repetitive things. while True : # Add command…" at bounding box center [698, 161] width 245 height 272
click at [657, 105] on div "# Loops are a better way of doing repetitive things. while True : # Add command…" at bounding box center [698, 161] width 245 height 272
type textarea "hero.moveRight(2)"
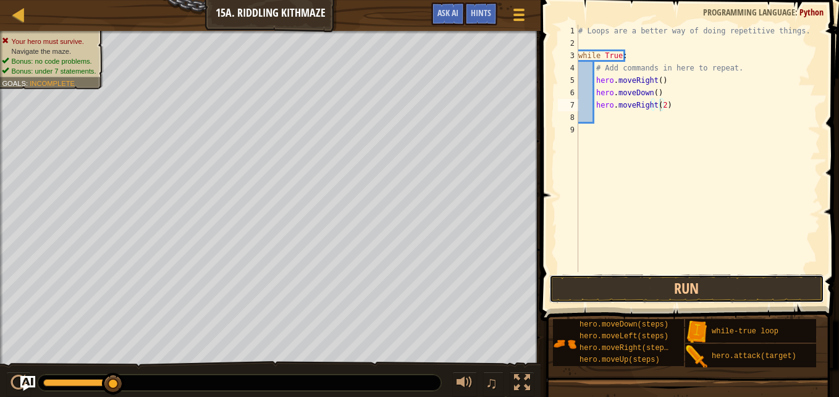
click at [638, 285] on button "Run" at bounding box center [686, 288] width 275 height 28
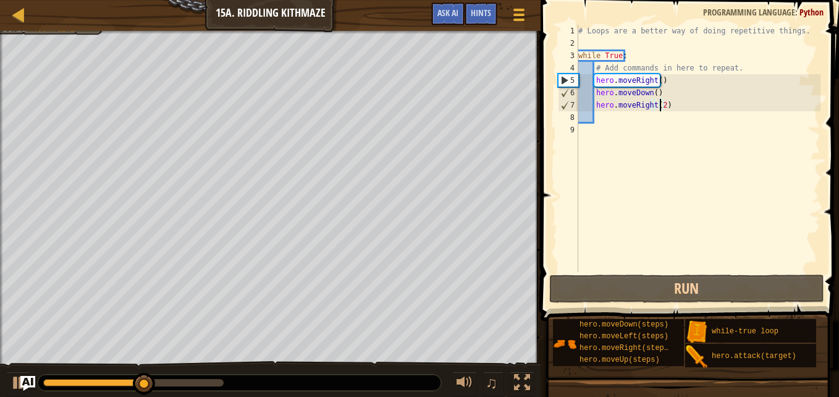
click at [607, 122] on div "# Loops are a better way of doing repetitive things. while True : # Add command…" at bounding box center [698, 161] width 245 height 272
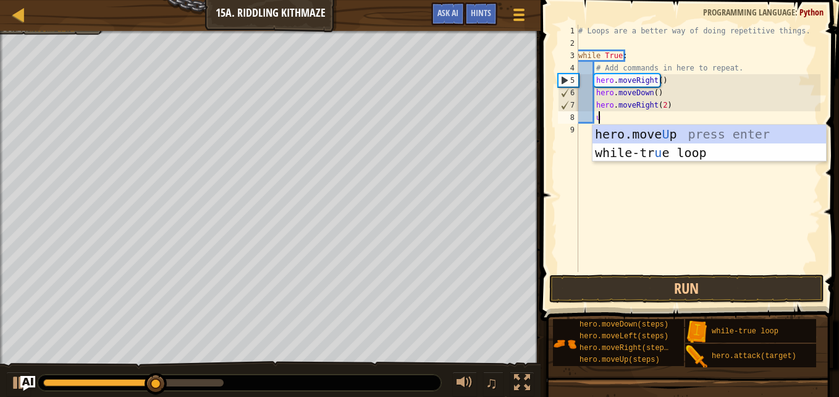
scroll to position [6, 1]
click at [644, 119] on div "# Loops are a better way of doing repetitive things. while True : # Add command…" at bounding box center [698, 161] width 245 height 272
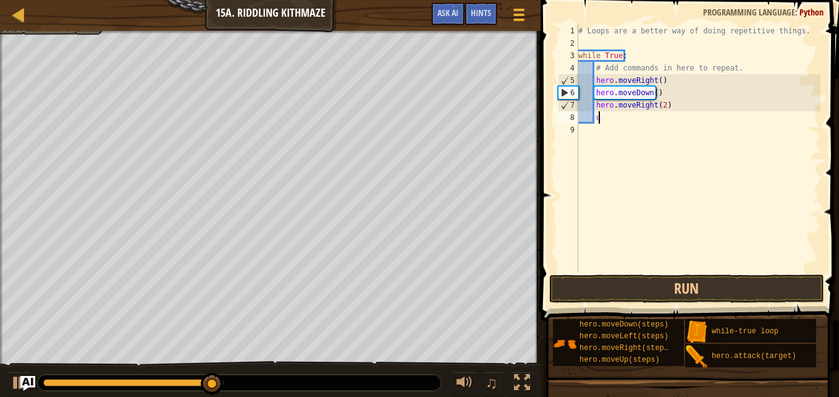
type textarea "up"
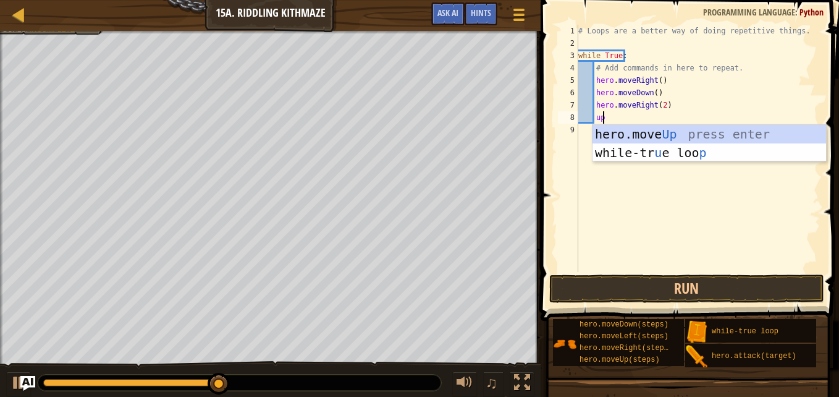
click at [623, 127] on div "hero.move Up press enter while-tr u e loo p press enter" at bounding box center [709, 162] width 234 height 74
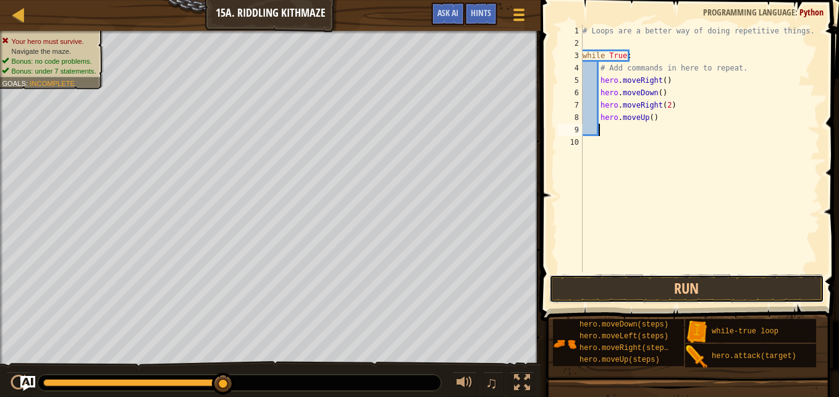
click at [633, 294] on button "Run" at bounding box center [686, 288] width 275 height 28
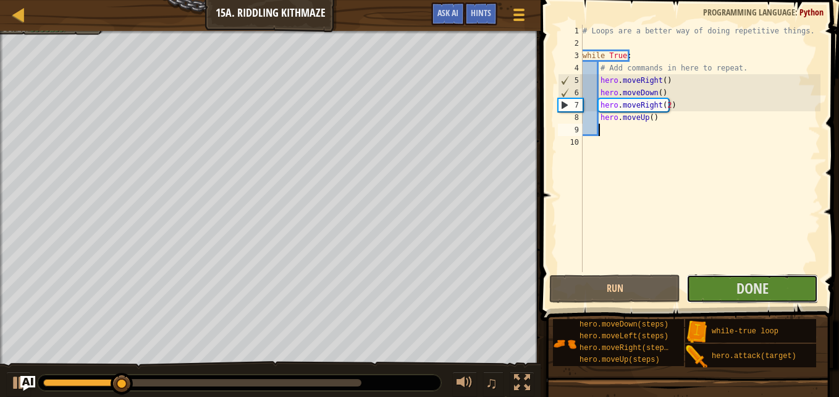
click at [755, 290] on span "Done" at bounding box center [752, 288] width 32 height 20
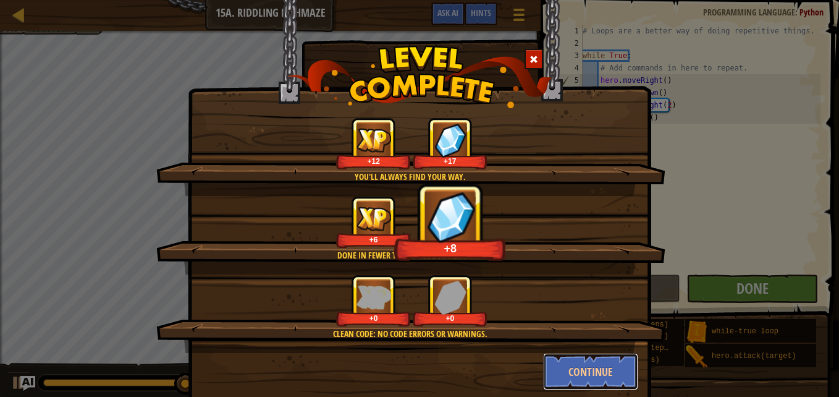
click at [601, 366] on button "Continue" at bounding box center [591, 371] width 96 height 37
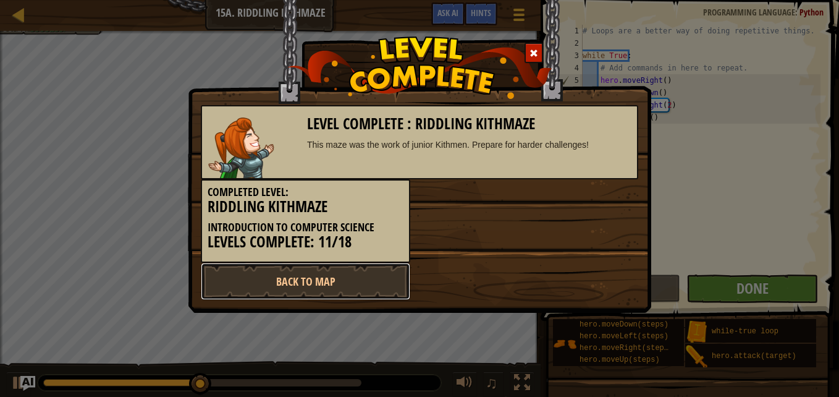
click at [253, 280] on link "Back to Map" at bounding box center [305, 281] width 209 height 37
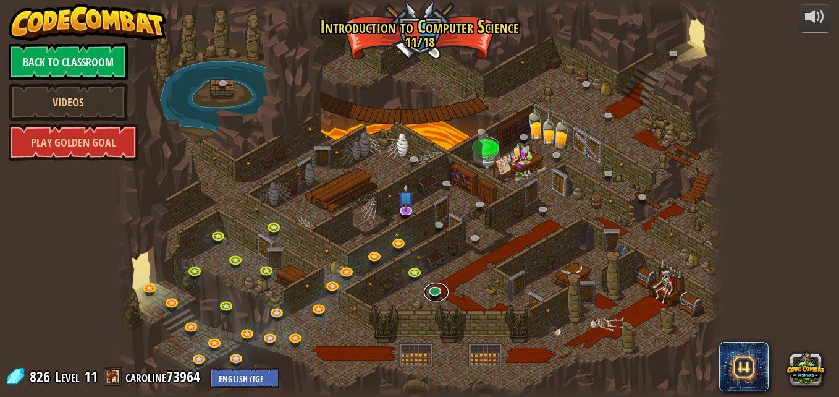
click at [436, 294] on link at bounding box center [436, 292] width 25 height 19
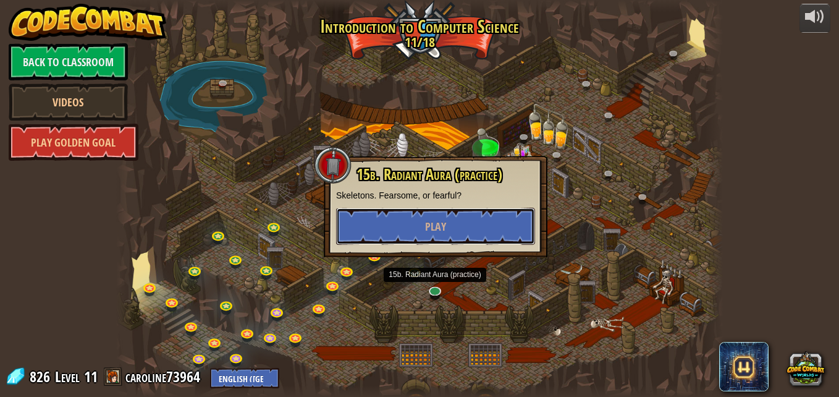
click at [491, 227] on button "Play" at bounding box center [435, 226] width 199 height 37
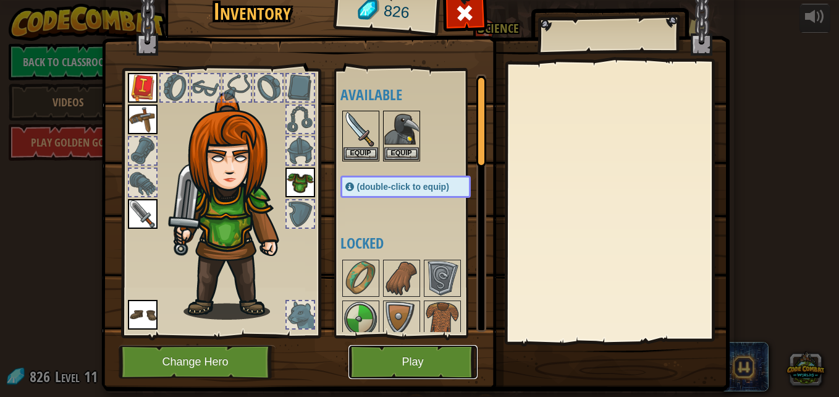
click at [414, 374] on button "Play" at bounding box center [412, 362] width 129 height 34
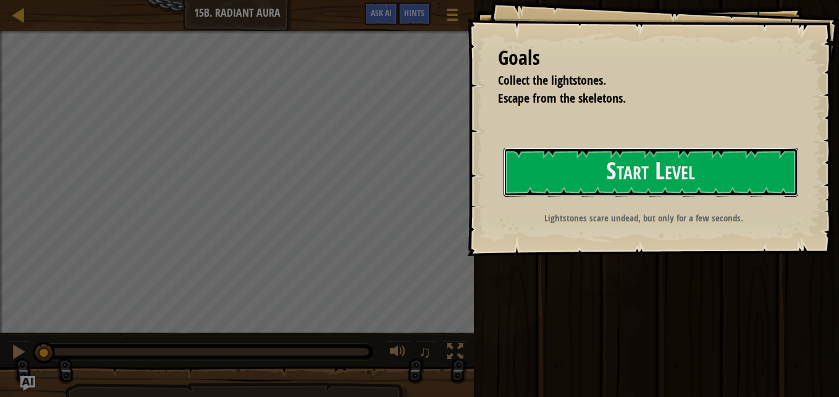
click at [770, 169] on button "Start Level" at bounding box center [650, 172] width 295 height 49
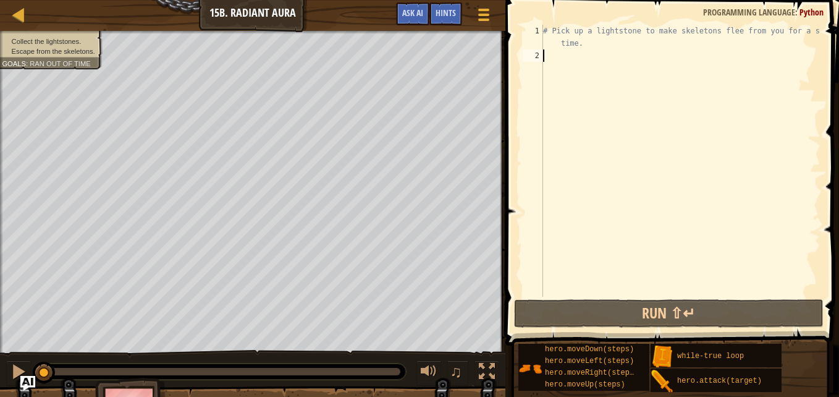
scroll to position [6, 0]
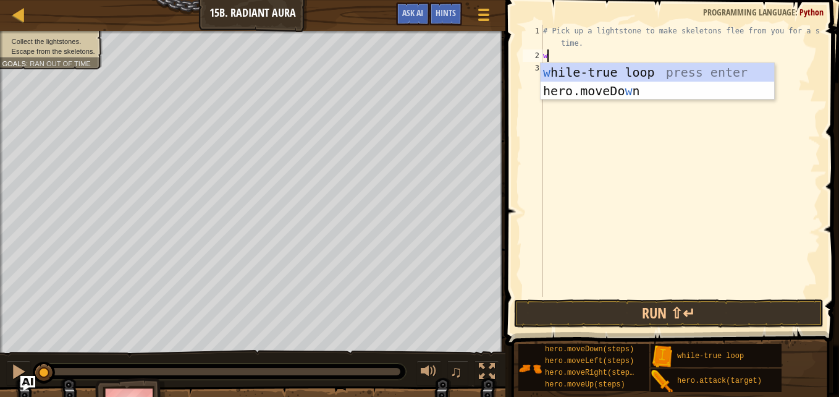
type textarea "wh"
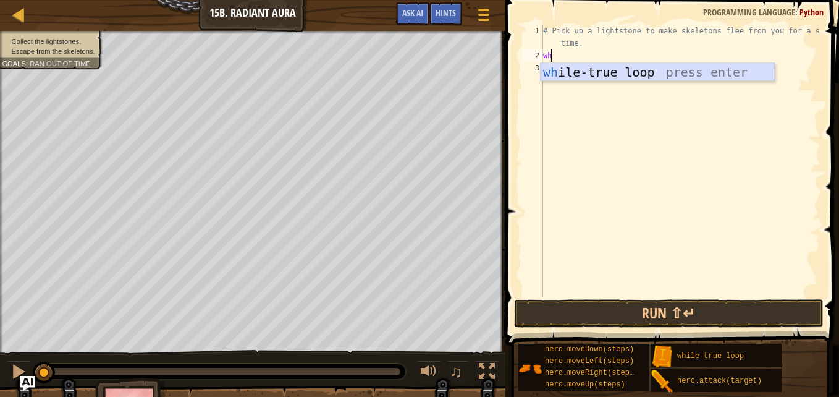
click at [626, 69] on div "wh ile-true loop press enter" at bounding box center [658, 91] width 234 height 56
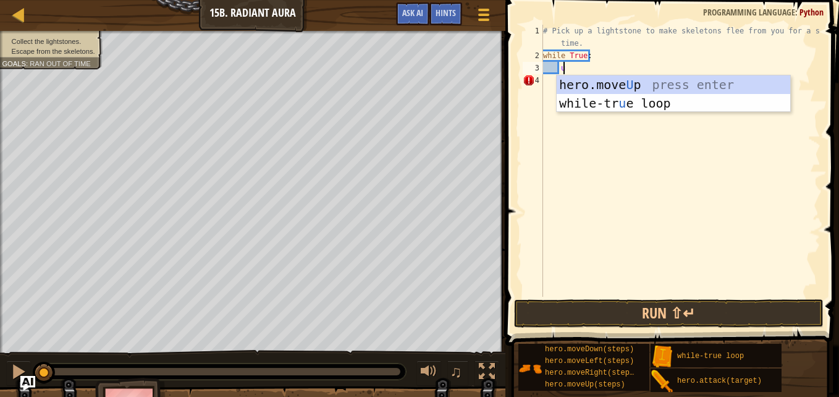
scroll to position [6, 1]
type textarea "up"
click at [618, 82] on div "hero.move Up press enter while-tr u e loo p press enter" at bounding box center [674, 112] width 234 height 74
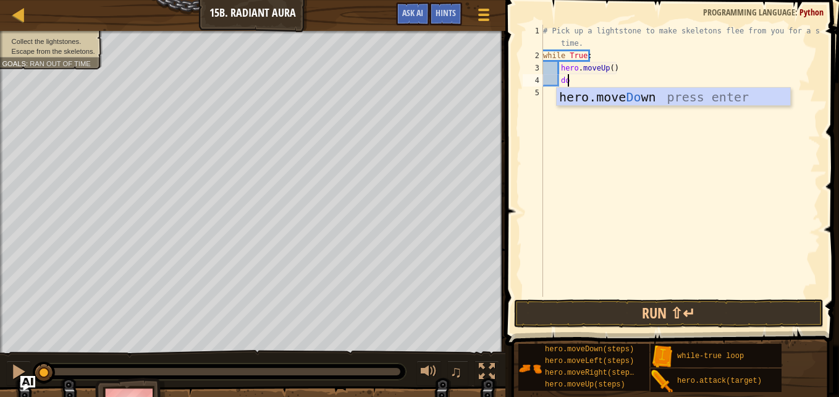
type textarea "down"
click at [628, 96] on div "hero.move Down press enter" at bounding box center [674, 116] width 234 height 56
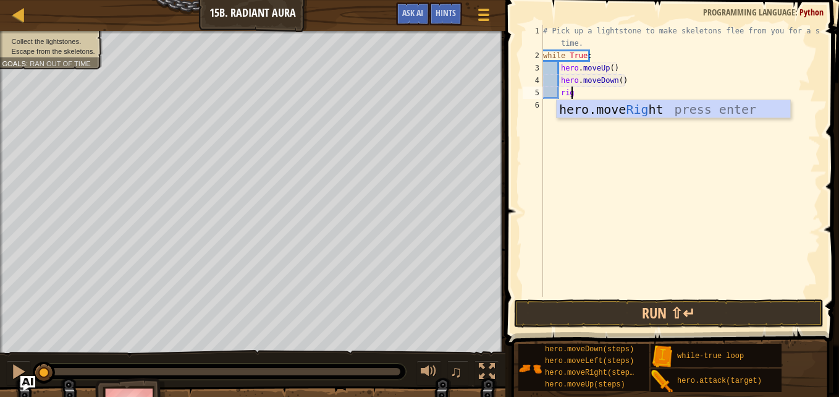
type textarea "right"
click at [616, 111] on div "hero.move Right press enter" at bounding box center [674, 128] width 234 height 56
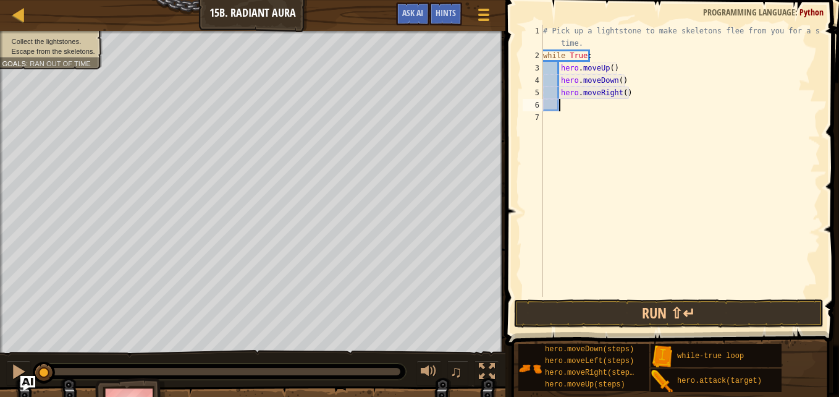
scroll to position [6, 1]
click at [620, 95] on div "# Pick up a lightstone to make skeletons flee from you for a short time. while …" at bounding box center [681, 179] width 280 height 309
type textarea "hero.moveRight(2)"
click at [596, 308] on button "Run ⇧↵" at bounding box center [669, 313] width 310 height 28
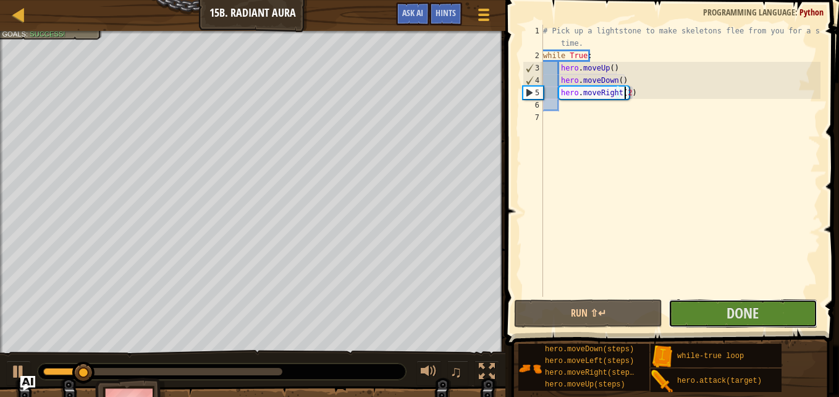
click at [768, 306] on button "Done" at bounding box center [742, 313] width 148 height 28
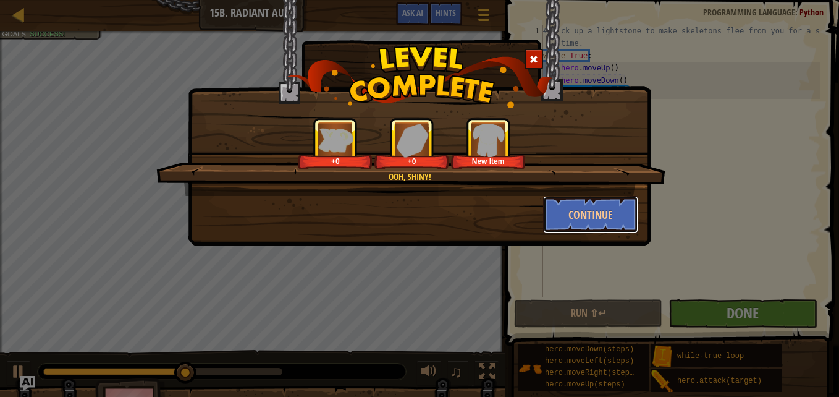
click at [605, 208] on button "Continue" at bounding box center [591, 214] width 96 height 37
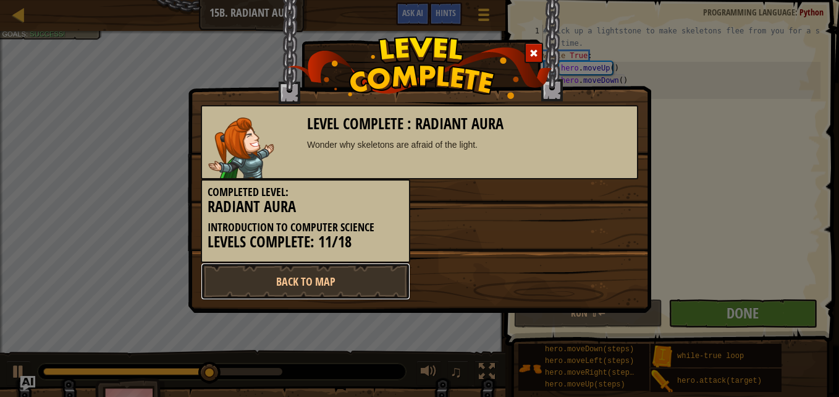
click at [384, 272] on link "Back to Map" at bounding box center [305, 281] width 209 height 37
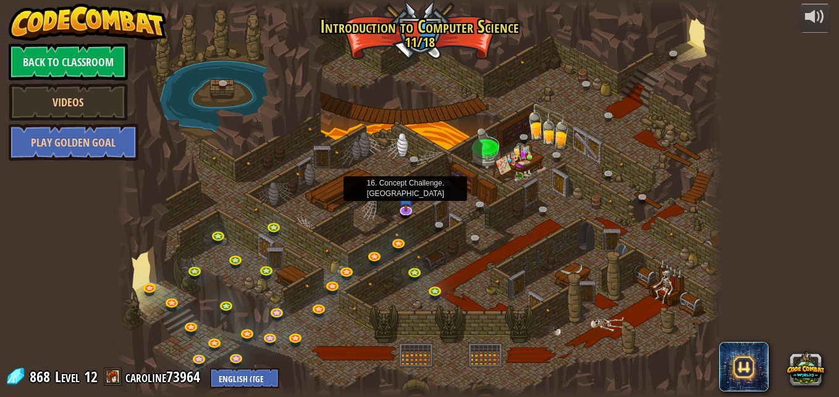
click at [407, 206] on img at bounding box center [405, 197] width 17 height 28
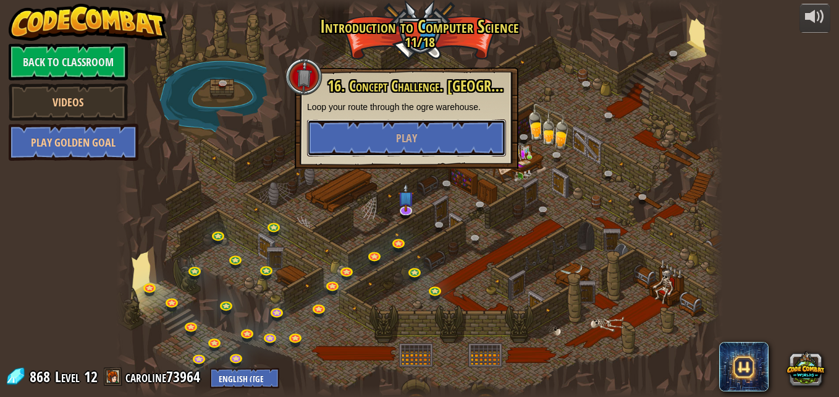
click at [402, 128] on button "Play" at bounding box center [406, 137] width 199 height 37
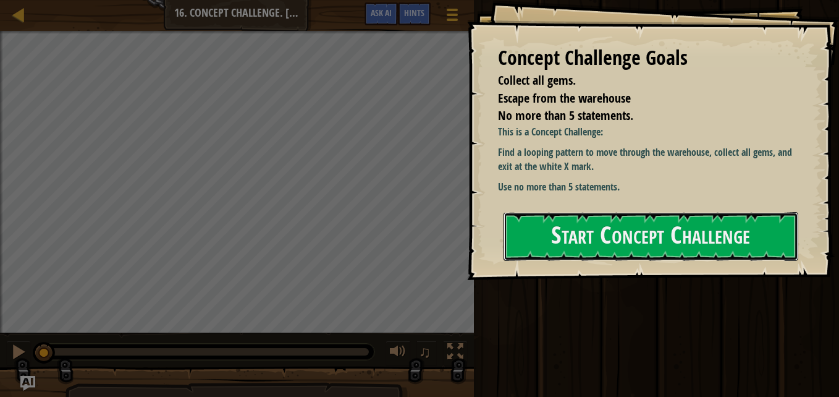
click at [592, 230] on button "Start Concept Challenge" at bounding box center [650, 236] width 295 height 49
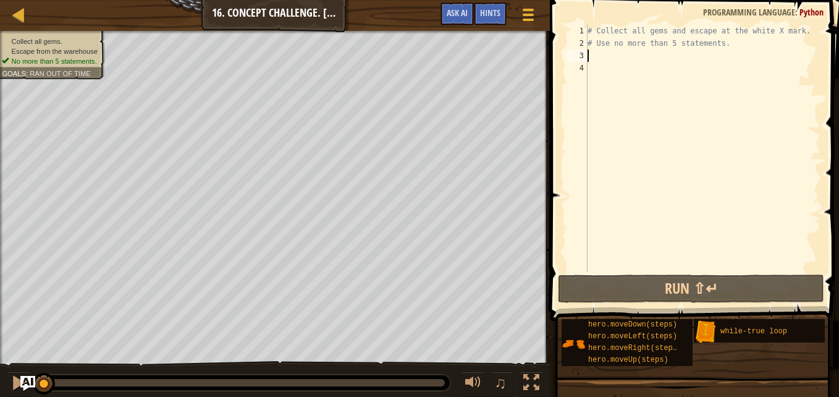
click at [596, 59] on div "# Collect all gems and escape at the white X mark. # Use no more than 5 stateme…" at bounding box center [702, 161] width 235 height 272
type textarea "u"
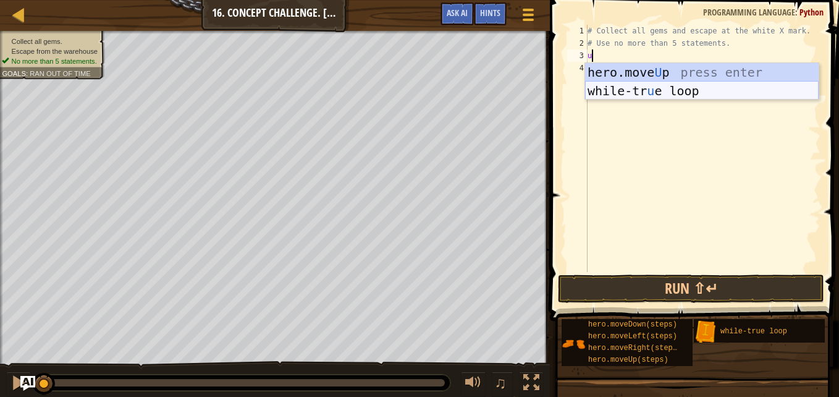
click at [670, 87] on div "hero.move U p press enter while-tr u e loop press enter" at bounding box center [702, 100] width 234 height 74
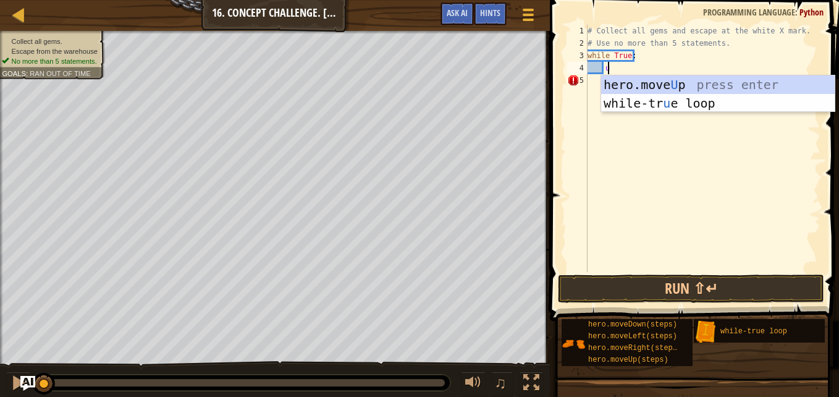
type textarea "up"
click at [663, 85] on div "hero.move Up press enter while-tr u e loo p press enter" at bounding box center [718, 112] width 234 height 74
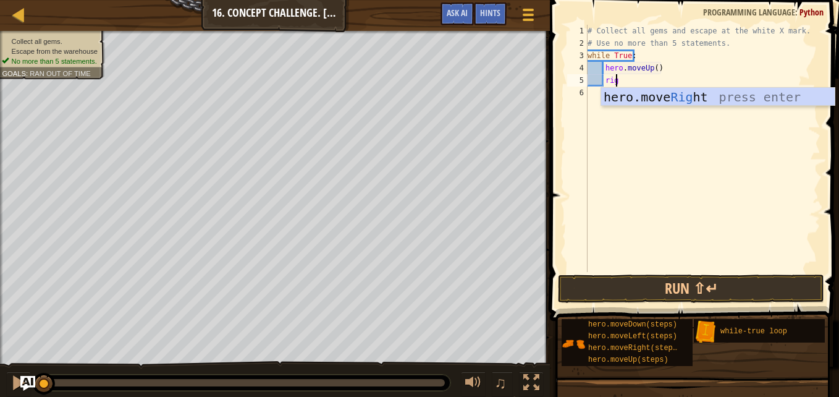
scroll to position [6, 2]
type textarea "right"
click at [677, 98] on div "hero.move Right press enter" at bounding box center [718, 116] width 234 height 56
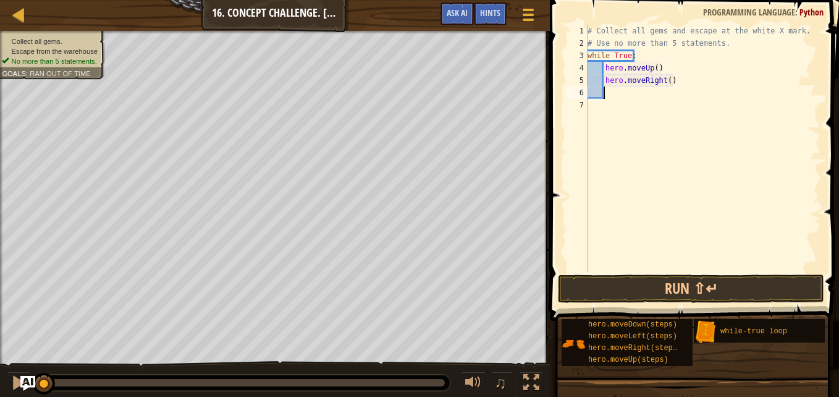
scroll to position [6, 1]
click at [570, 285] on button "Run ⇧↵" at bounding box center [691, 288] width 266 height 28
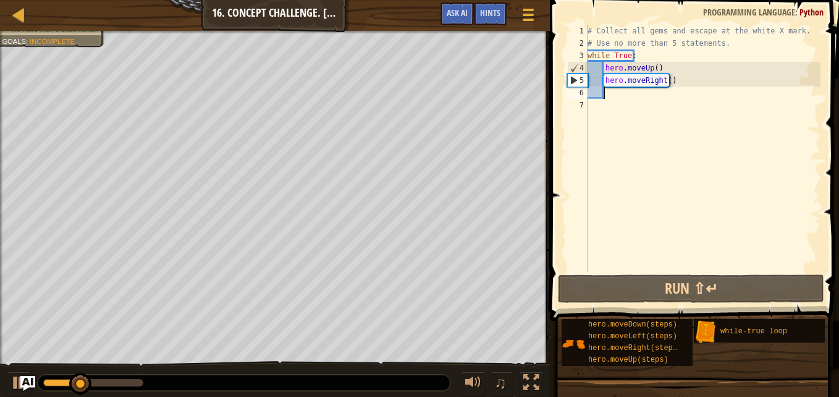
scroll to position [6, 0]
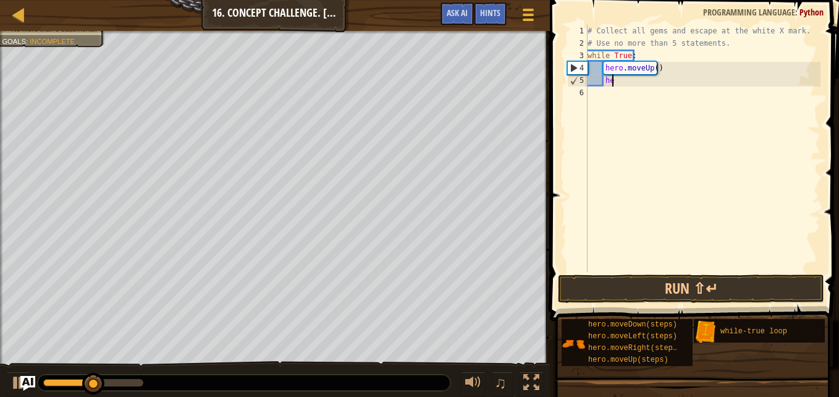
type textarea "h"
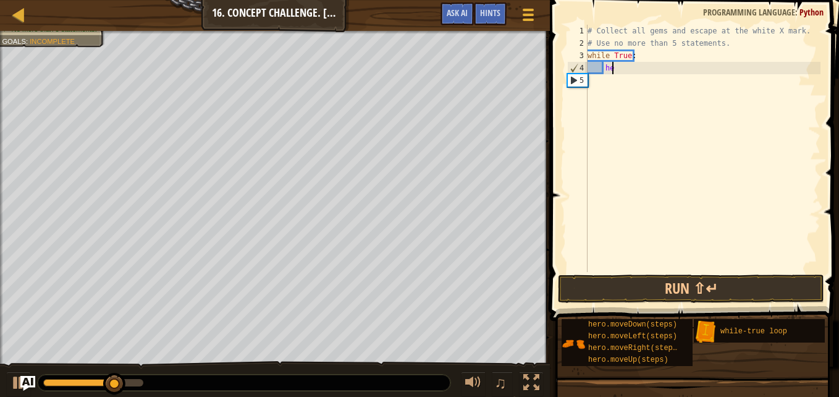
type textarea "h"
